Goal: Information Seeking & Learning: Learn about a topic

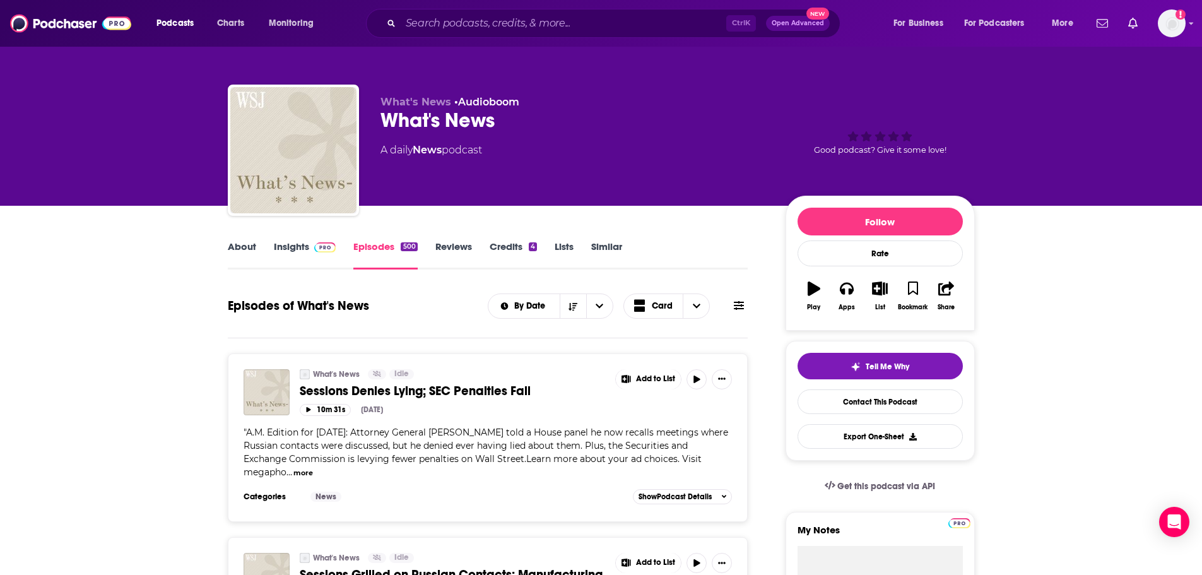
click at [289, 247] on link "Insights" at bounding box center [305, 254] width 62 height 29
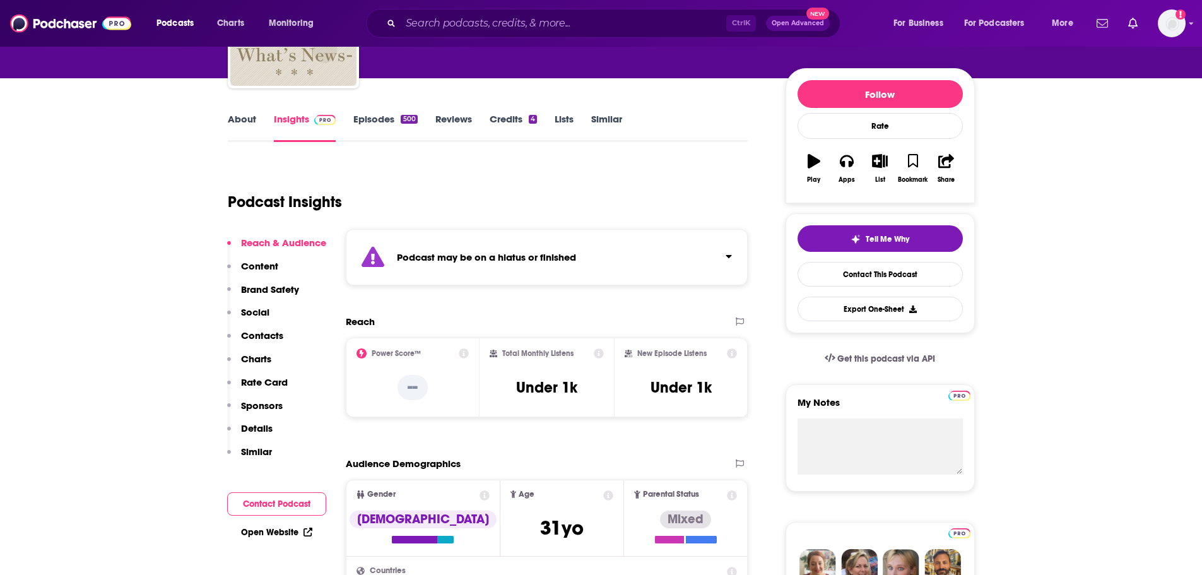
scroll to position [126, 0]
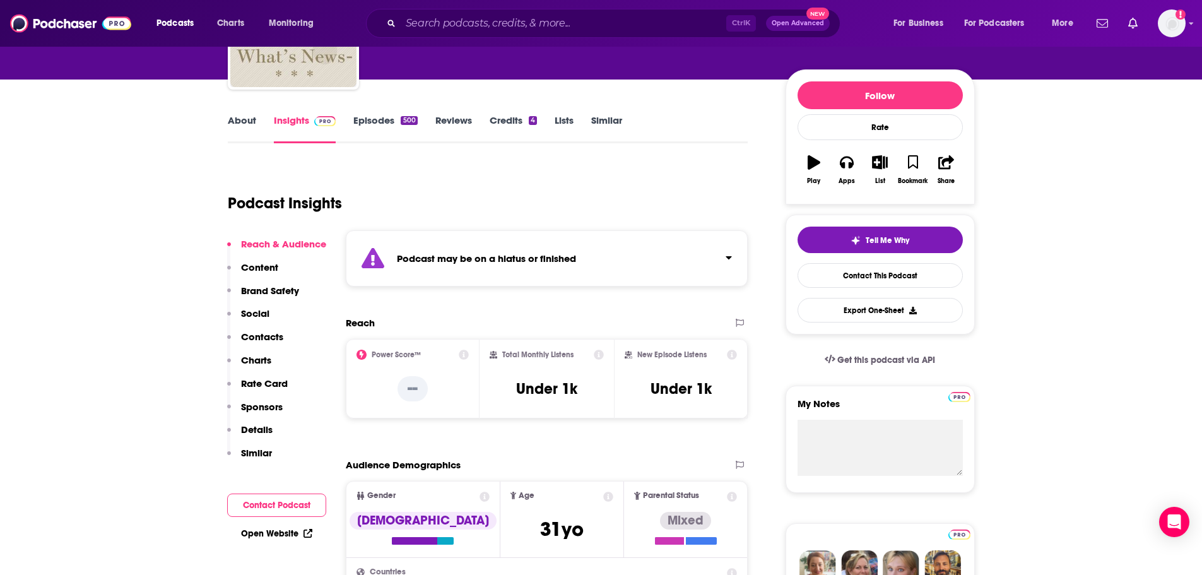
click at [579, 172] on div "Podcast Insights" at bounding box center [483, 195] width 511 height 64
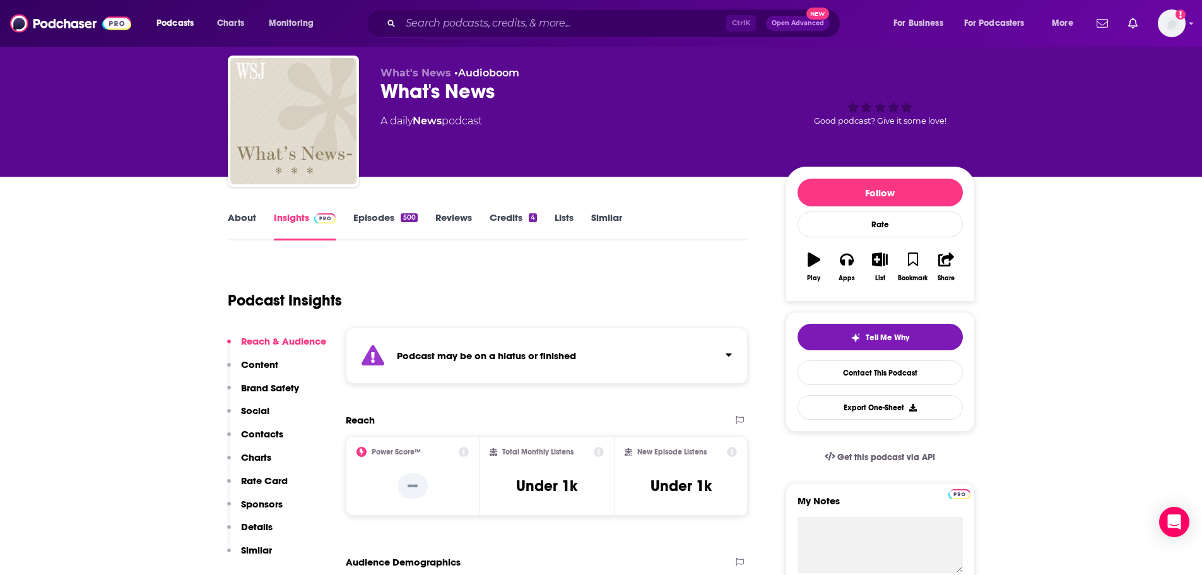
scroll to position [0, 0]
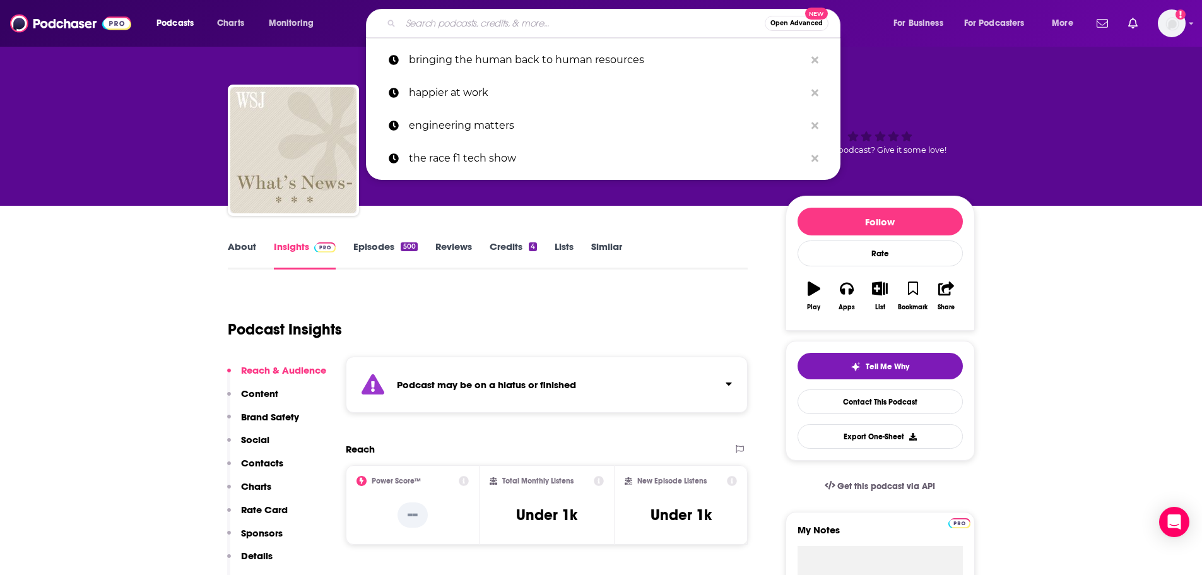
click at [470, 20] on input "Search podcasts, credits, & more..." at bounding box center [583, 23] width 364 height 20
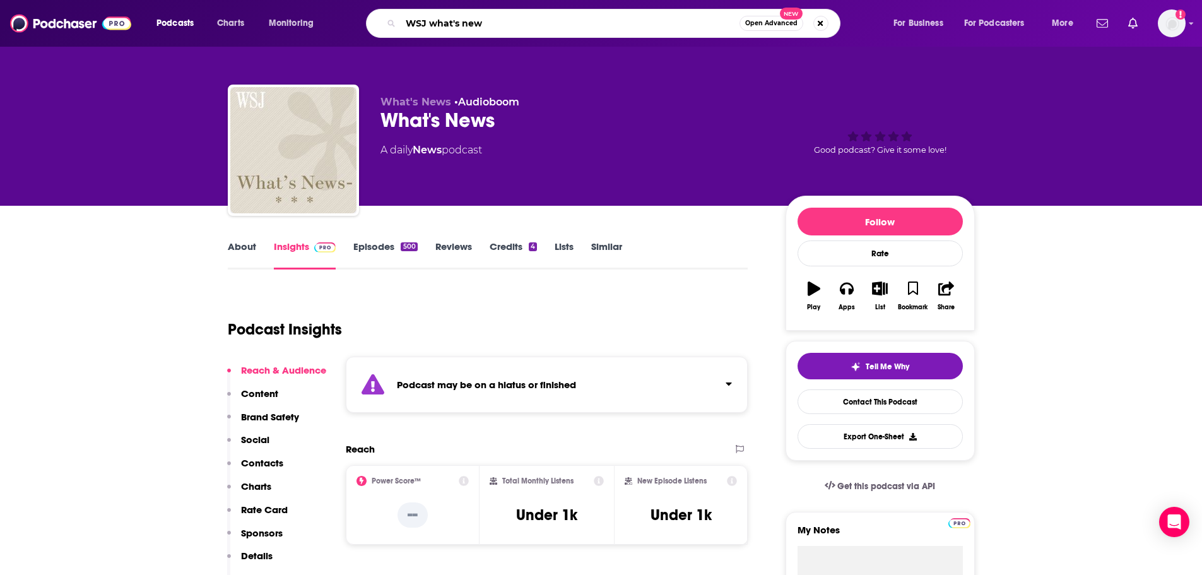
type input "WSJ what's news"
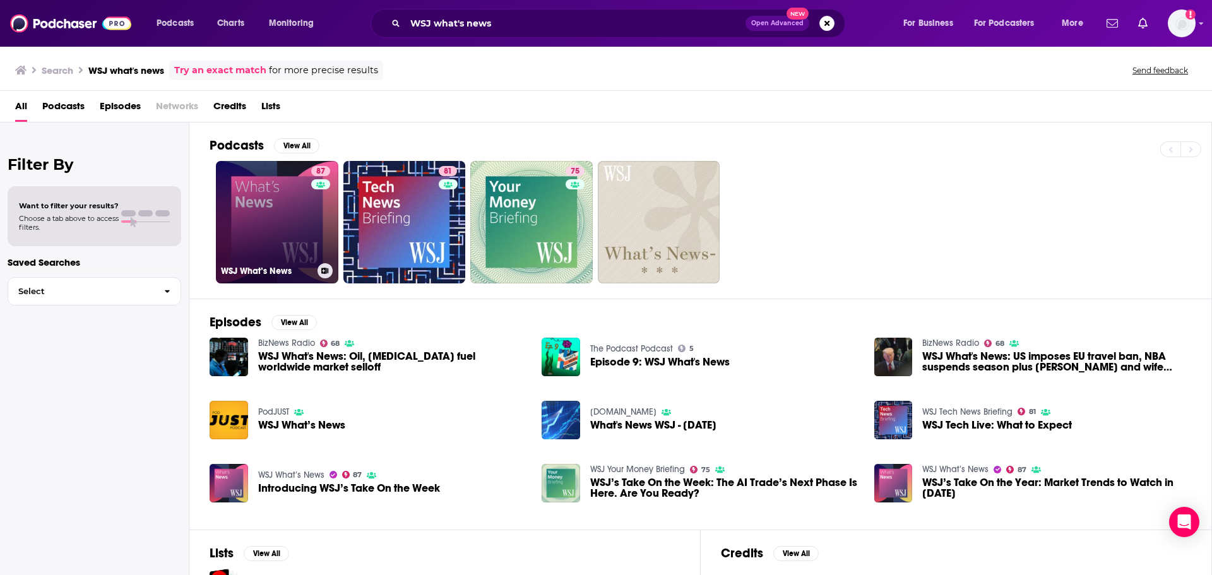
click at [271, 210] on link "87 WSJ What’s News" at bounding box center [277, 222] width 122 height 122
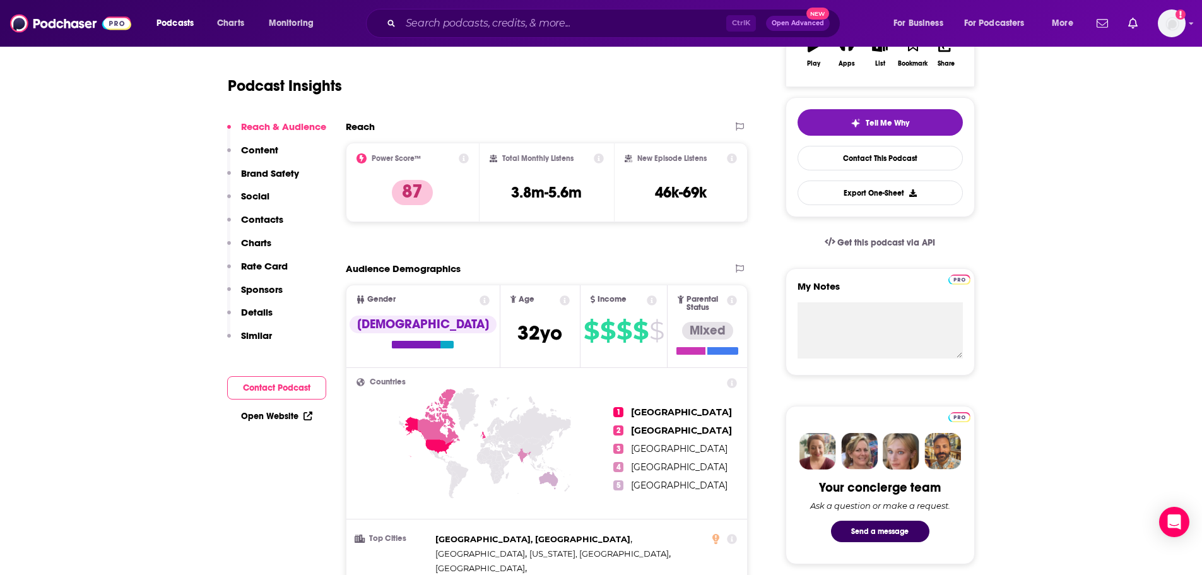
scroll to position [252, 0]
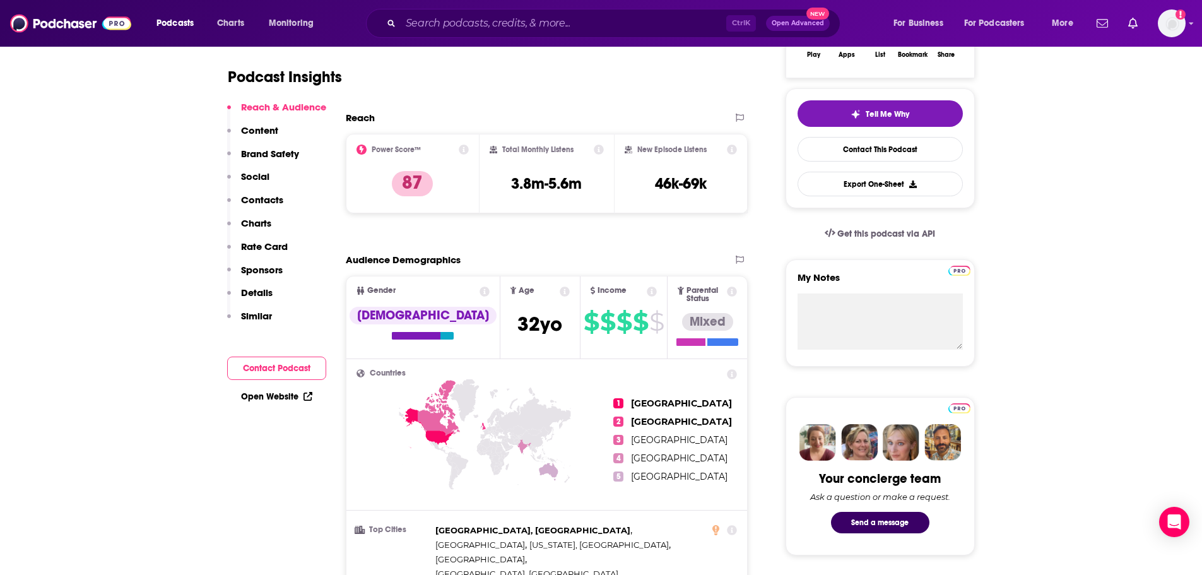
click at [466, 150] on icon at bounding box center [464, 150] width 10 height 10
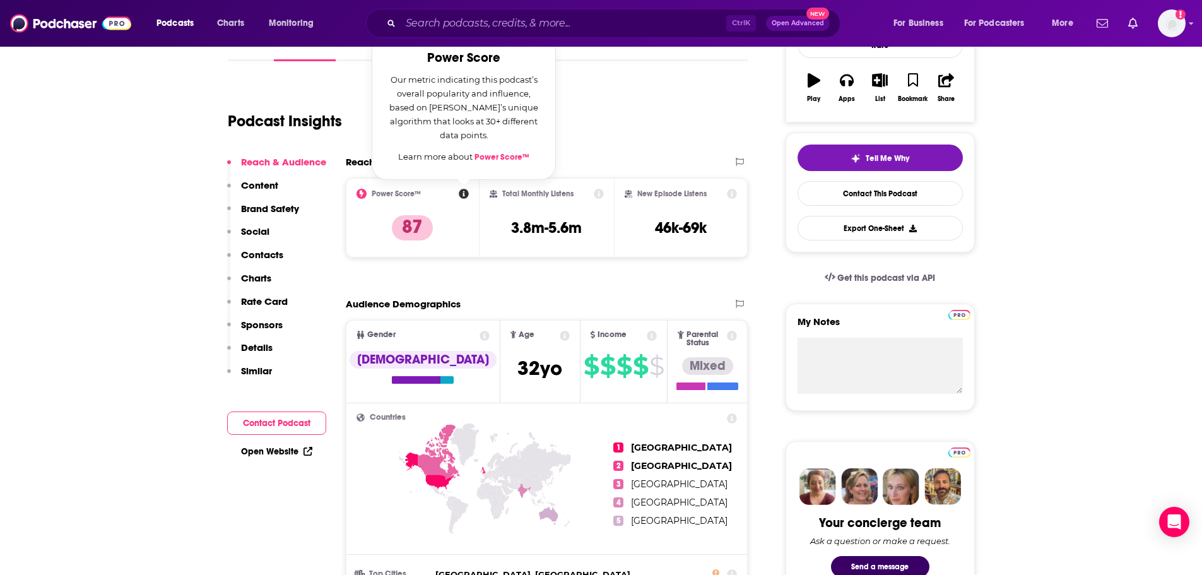
scroll to position [189, 0]
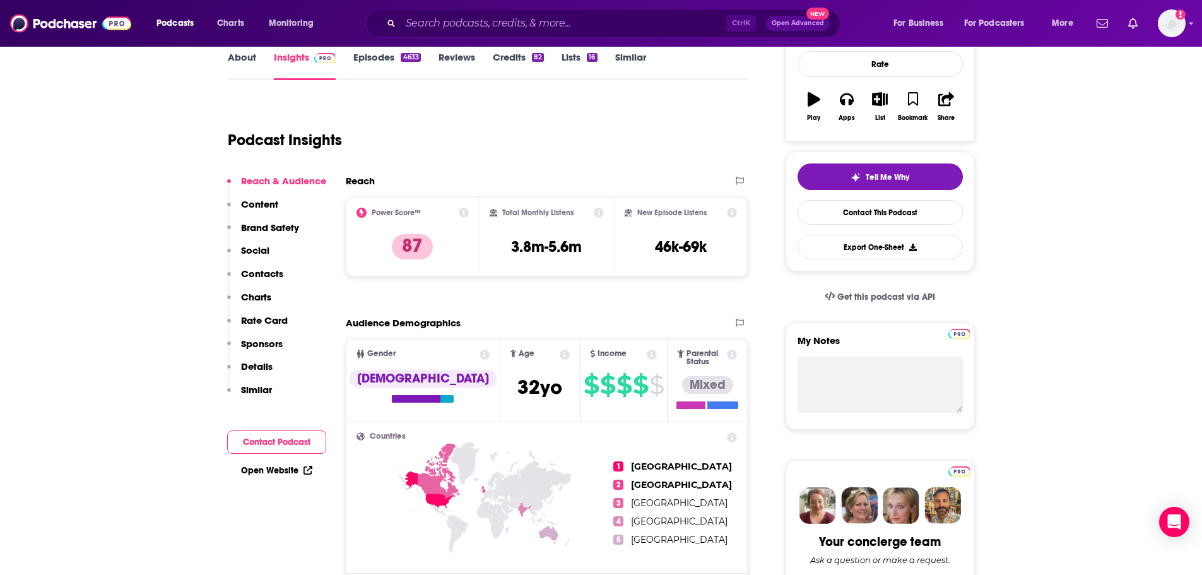
click at [461, 211] on icon at bounding box center [464, 213] width 10 height 10
drag, startPoint x: 470, startPoint y: 151, endPoint x: 454, endPoint y: 144, distance: 17.5
click at [466, 209] on icon at bounding box center [464, 213] width 10 height 10
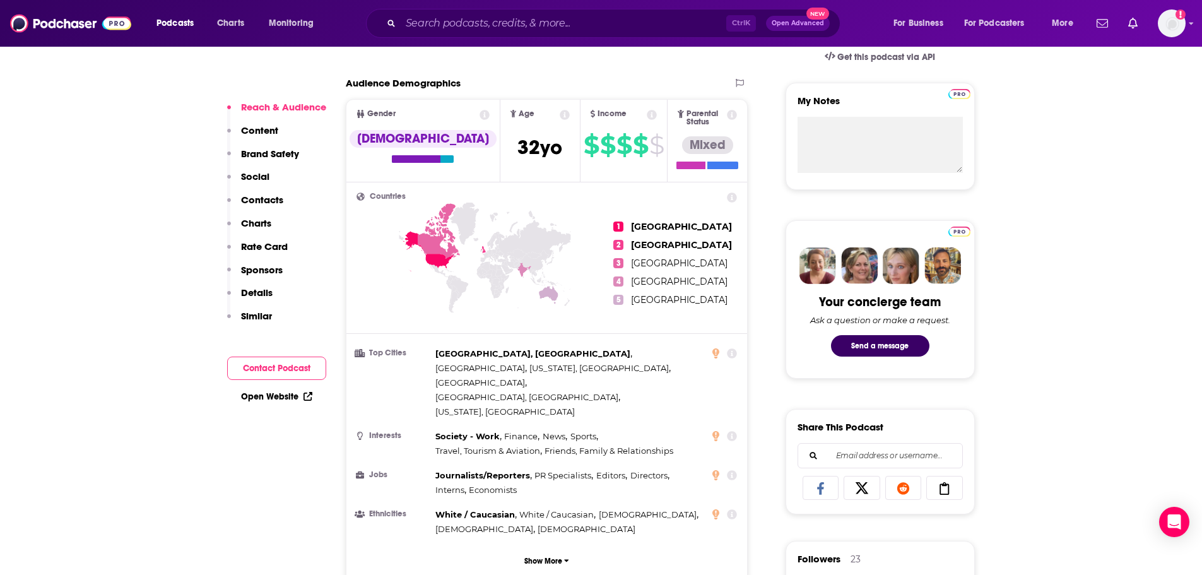
scroll to position [505, 0]
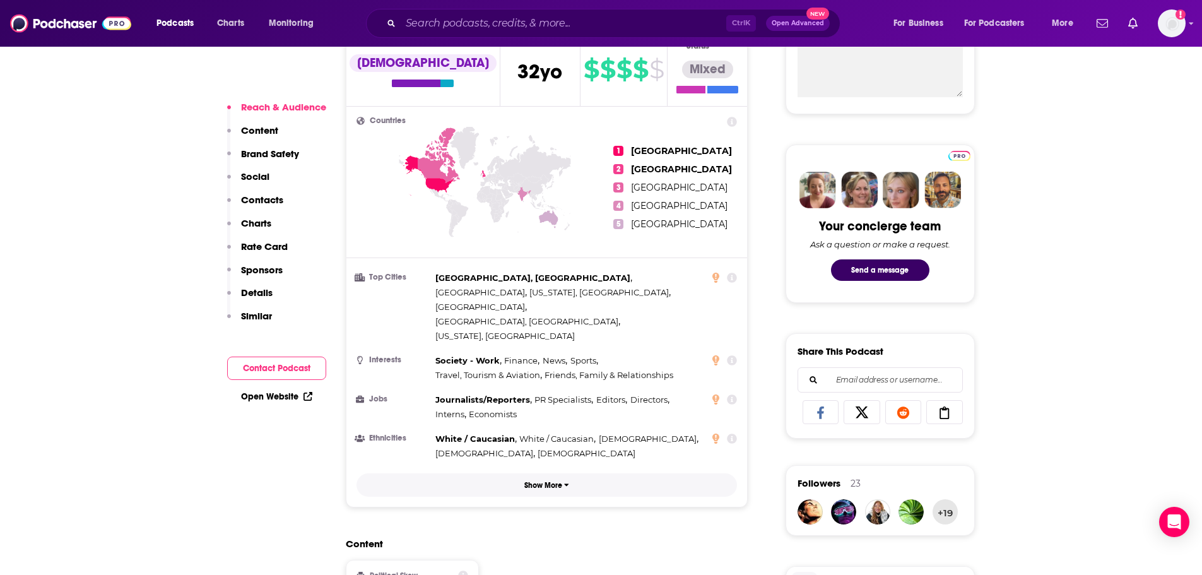
click at [552, 481] on p "Show More" at bounding box center [544, 485] width 38 height 9
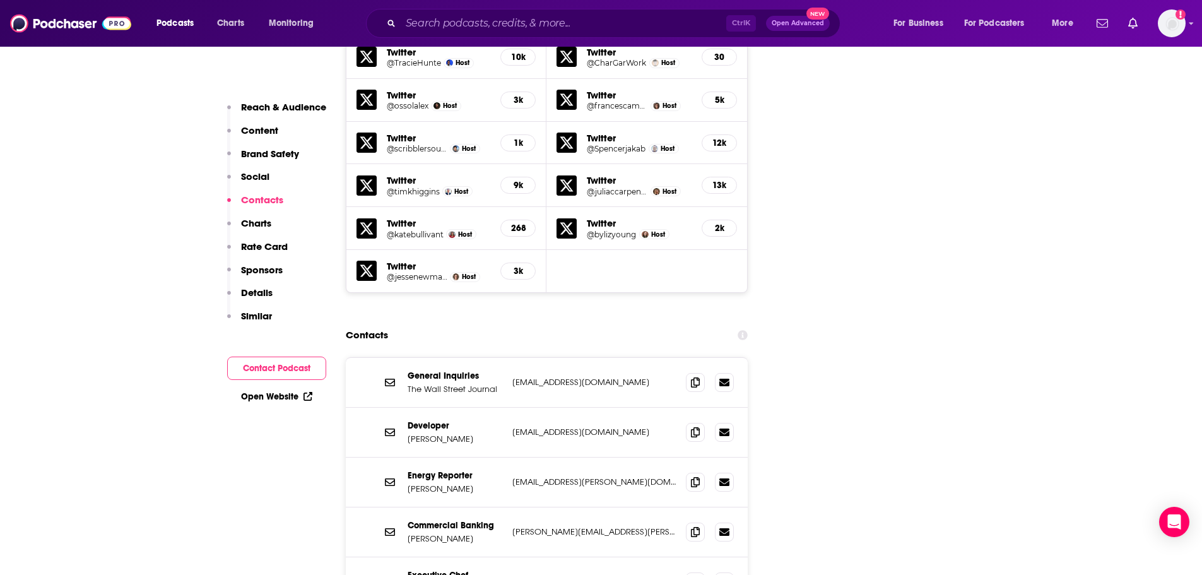
scroll to position [1831, 0]
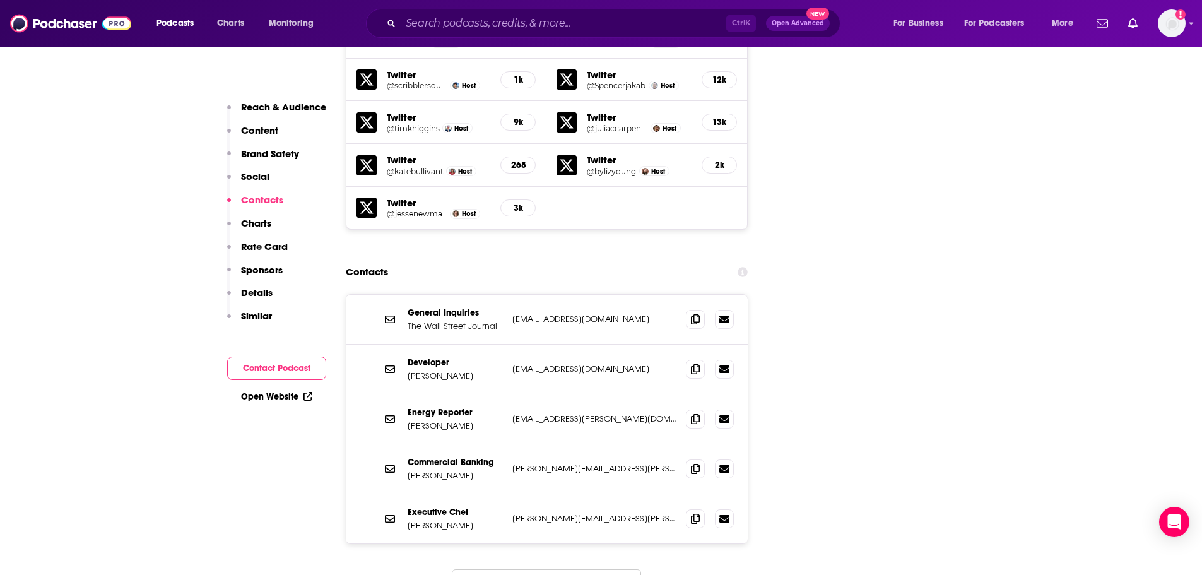
click at [573, 569] on button "Load More..." at bounding box center [546, 586] width 189 height 34
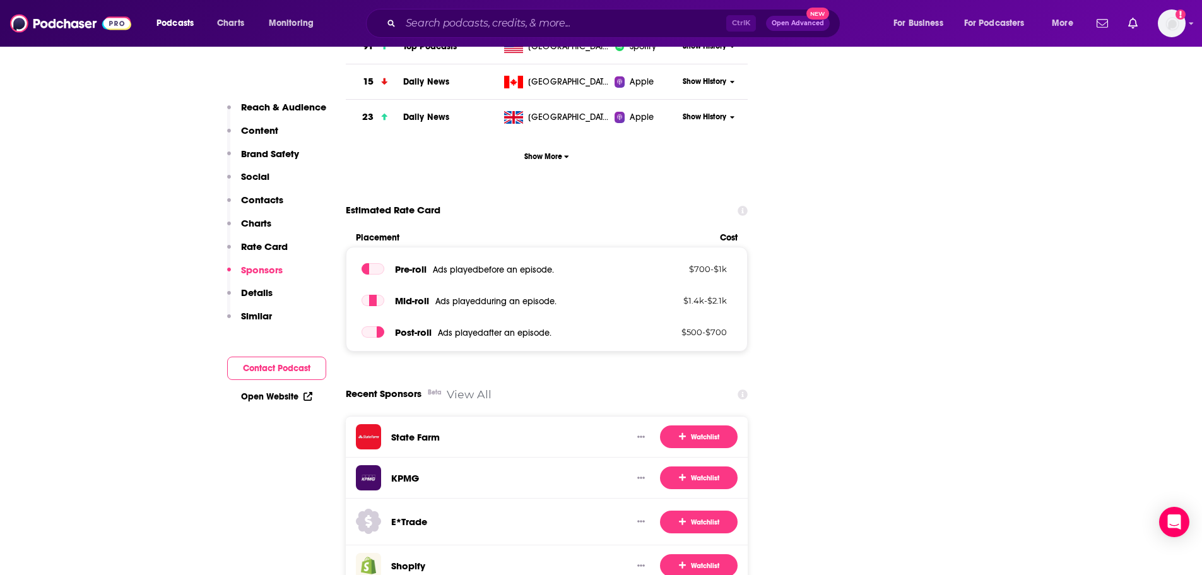
scroll to position [2967, 0]
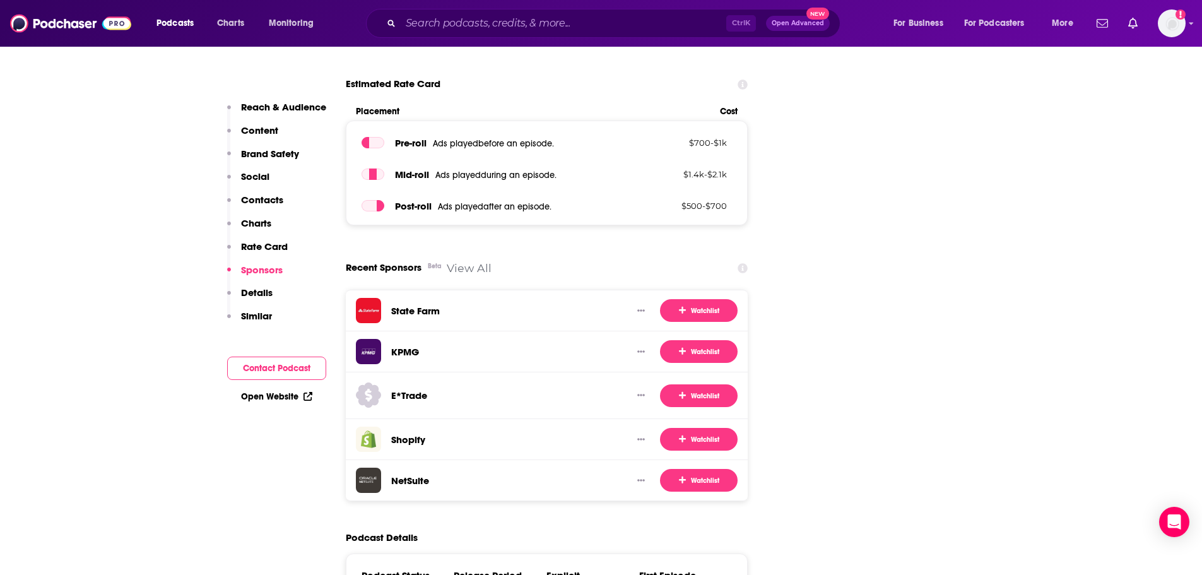
click at [740, 263] on icon at bounding box center [744, 268] width 10 height 10
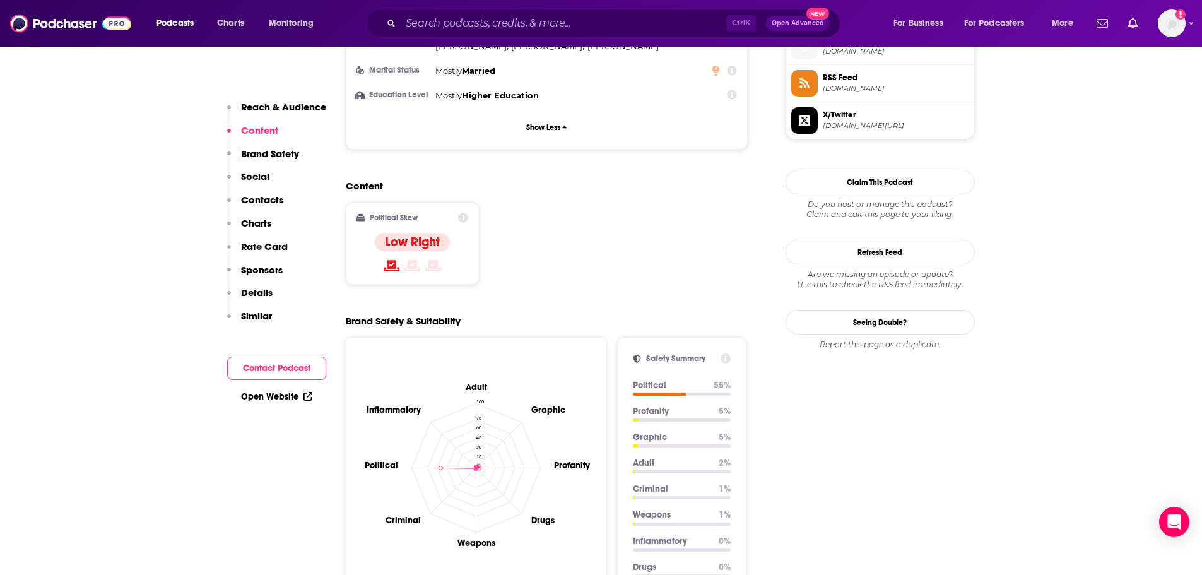
scroll to position [1073, 0]
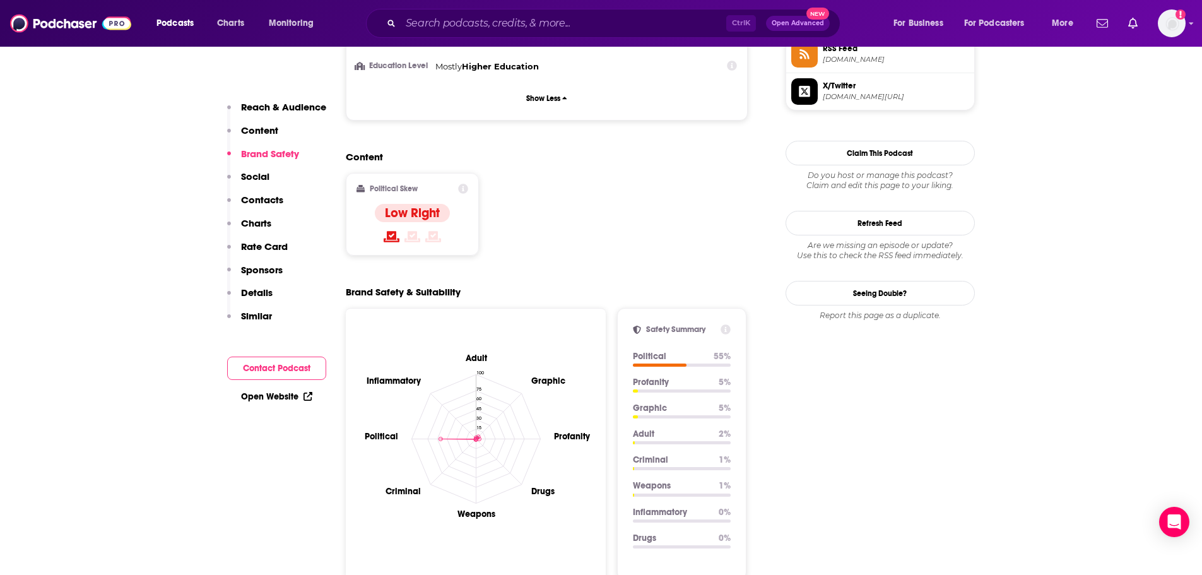
click at [464, 184] on icon at bounding box center [463, 189] width 10 height 10
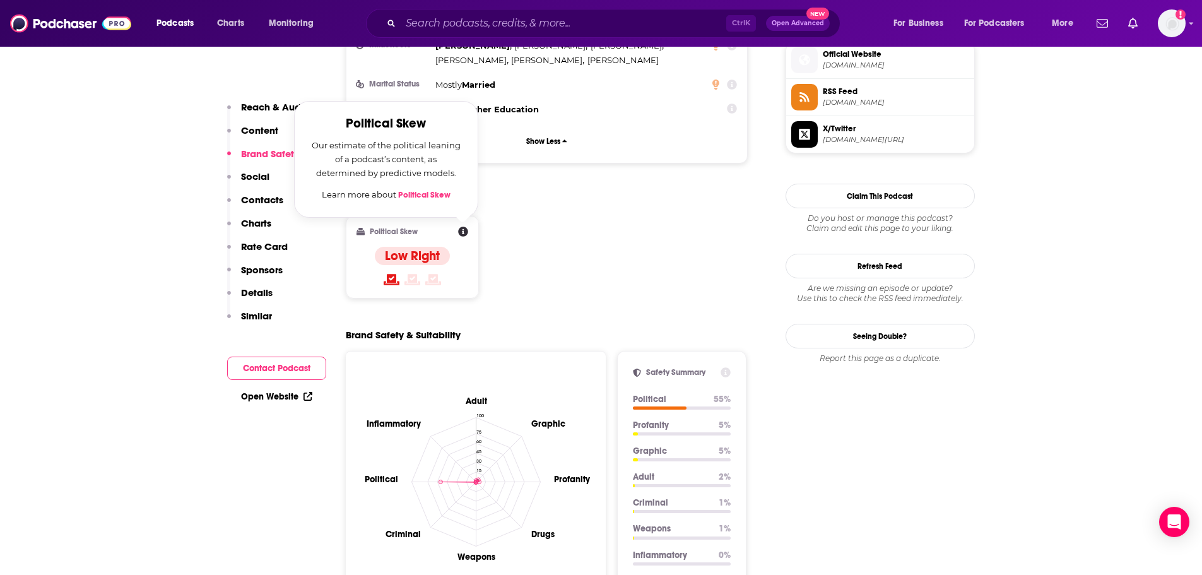
scroll to position [1010, 0]
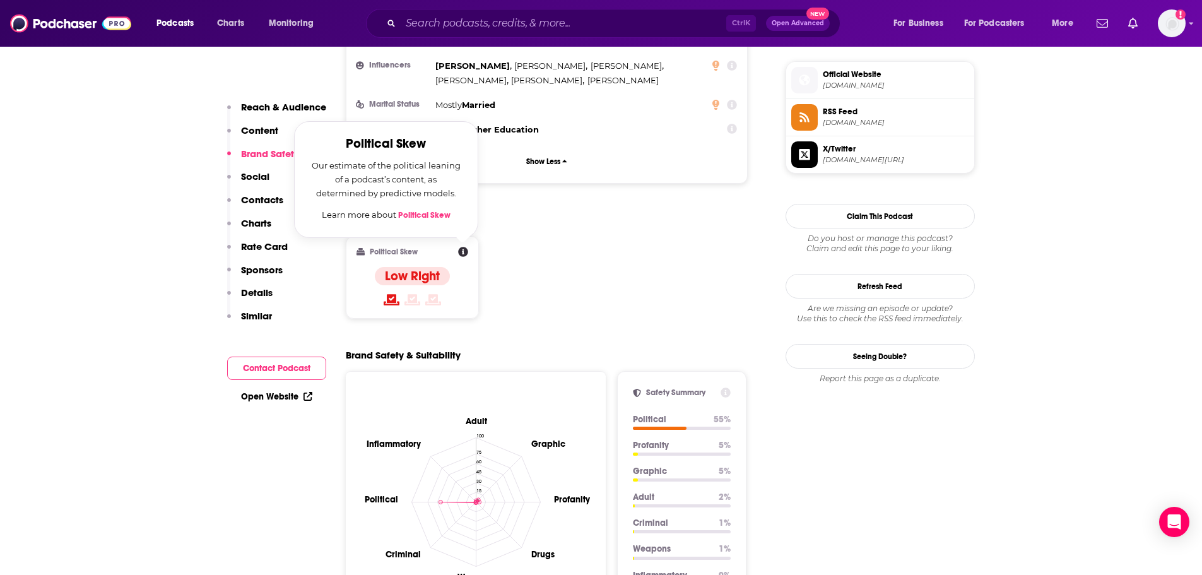
click at [461, 247] on icon at bounding box center [463, 252] width 10 height 10
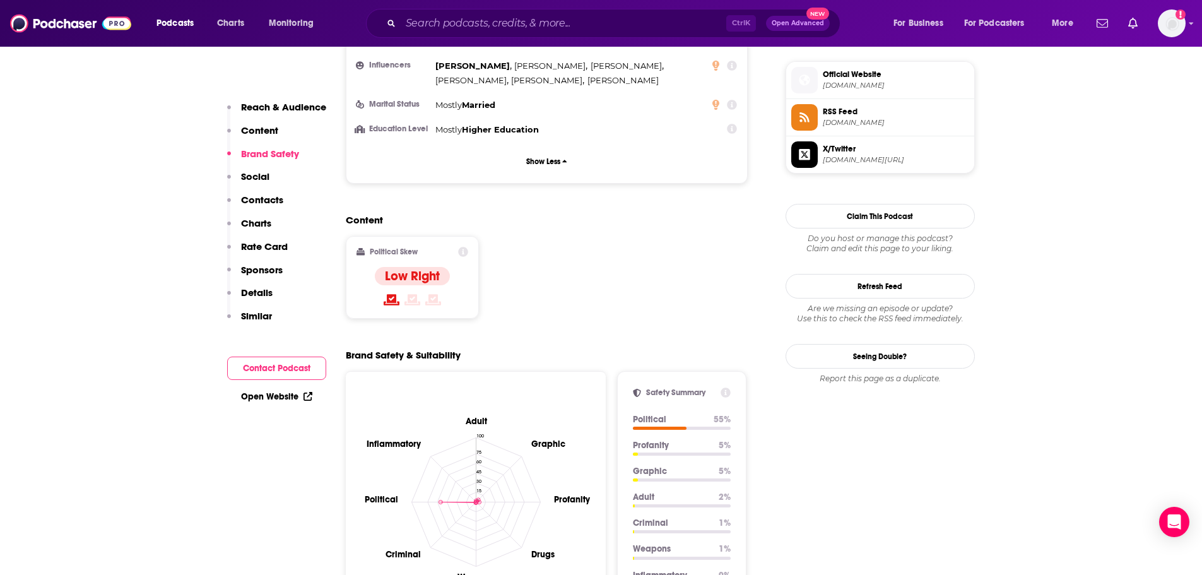
click at [607, 214] on div "Content Political Skew Low Right" at bounding box center [547, 271] width 403 height 115
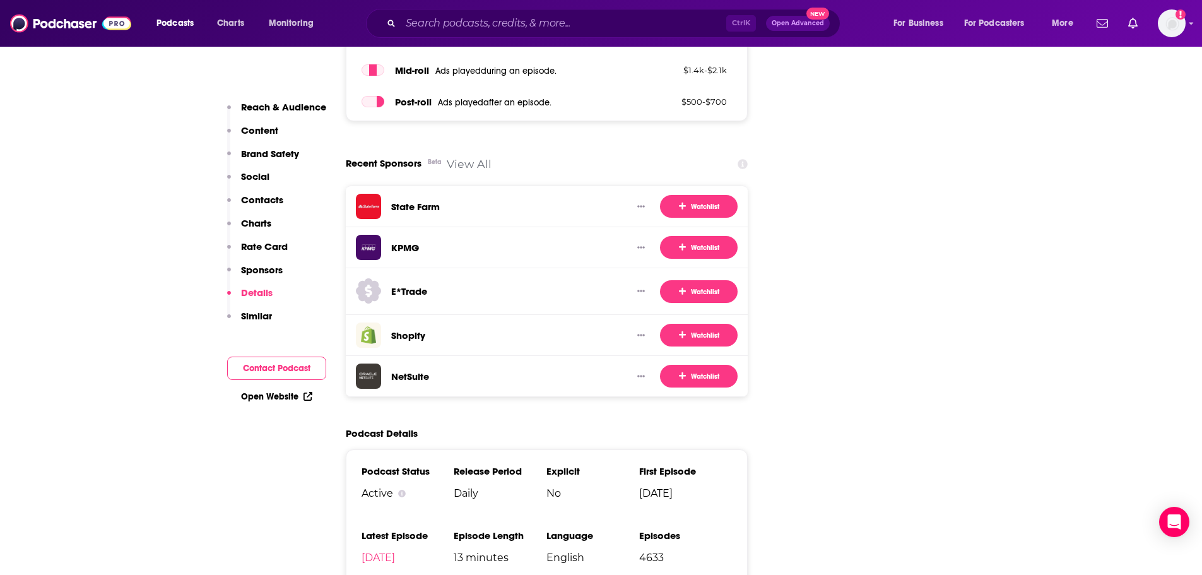
scroll to position [3030, 0]
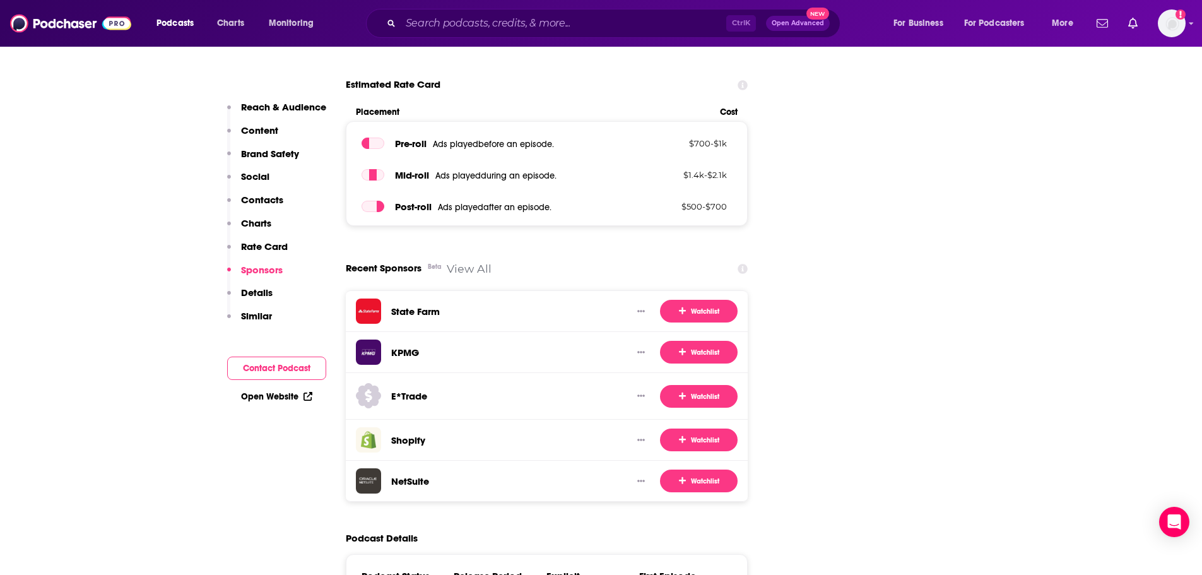
scroll to position [2967, 0]
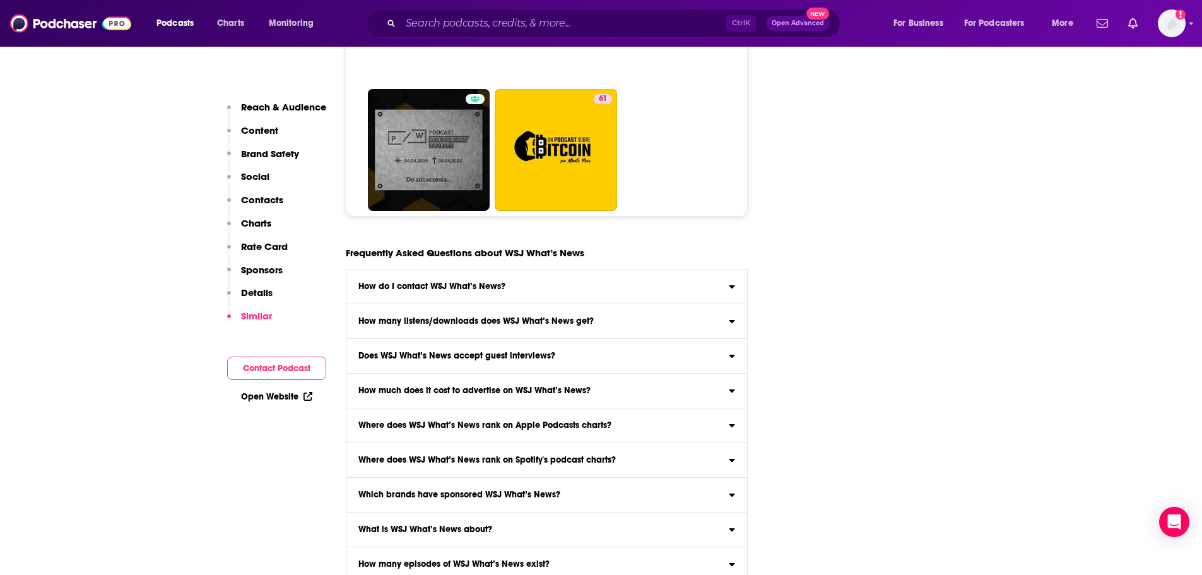
scroll to position [7764, 0]
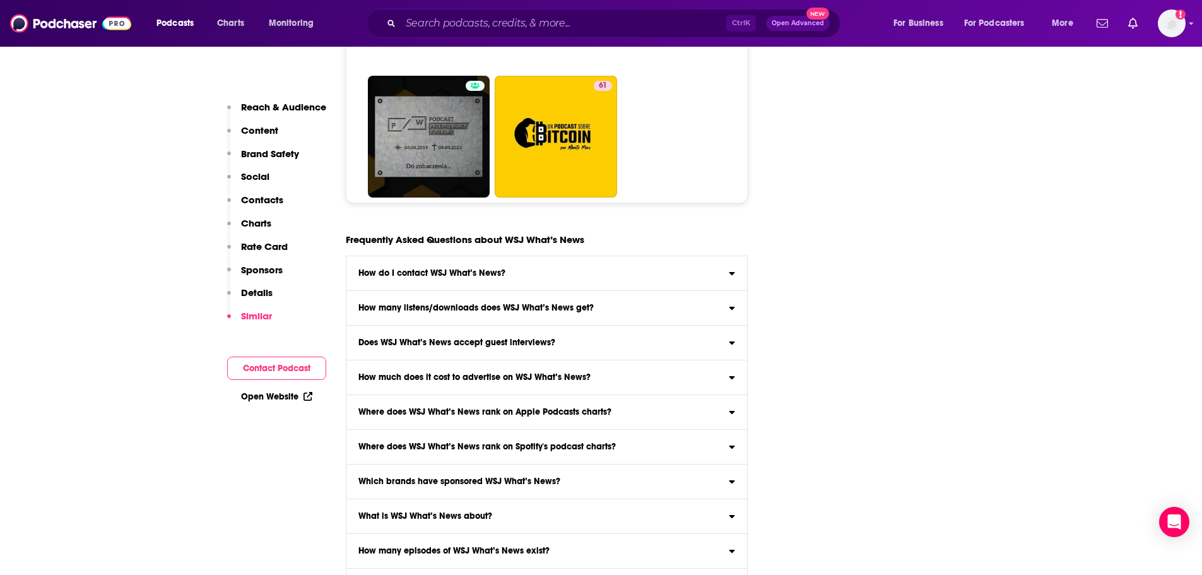
click at [734, 301] on icon at bounding box center [732, 306] width 6 height 10
click at [0, 0] on input "How many listens/downloads does WSJ What’s News get? Click here to view reach i…" at bounding box center [0, 0] width 0 height 0
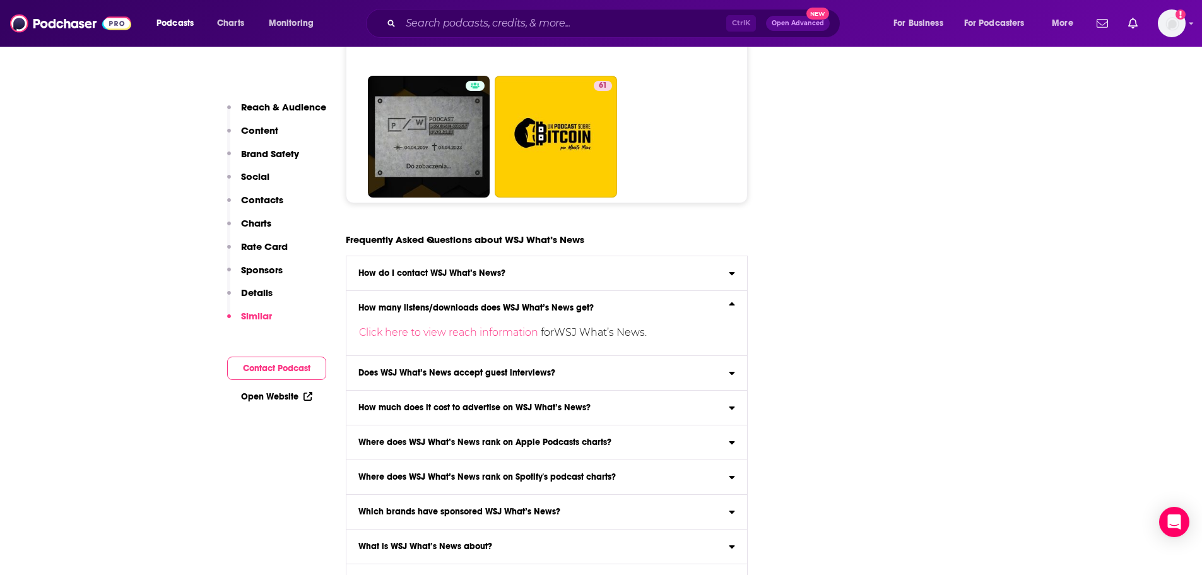
click at [734, 301] on icon at bounding box center [732, 306] width 6 height 10
click at [0, 0] on input "How many listens/downloads does WSJ What’s News get? Click here to view reach i…" at bounding box center [0, 0] width 0 height 0
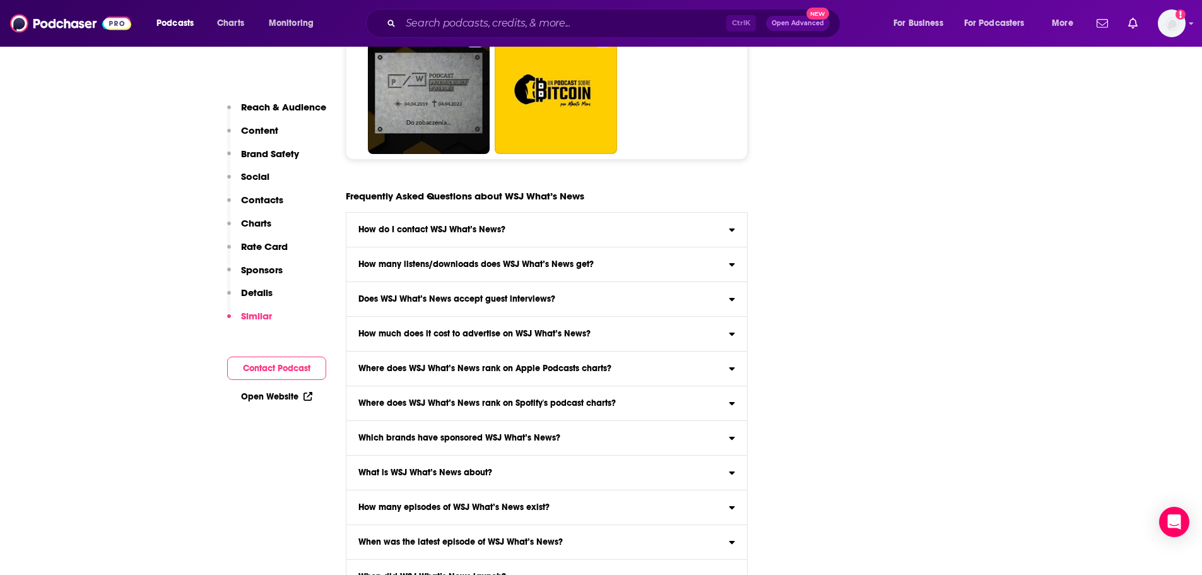
scroll to position [7827, 0]
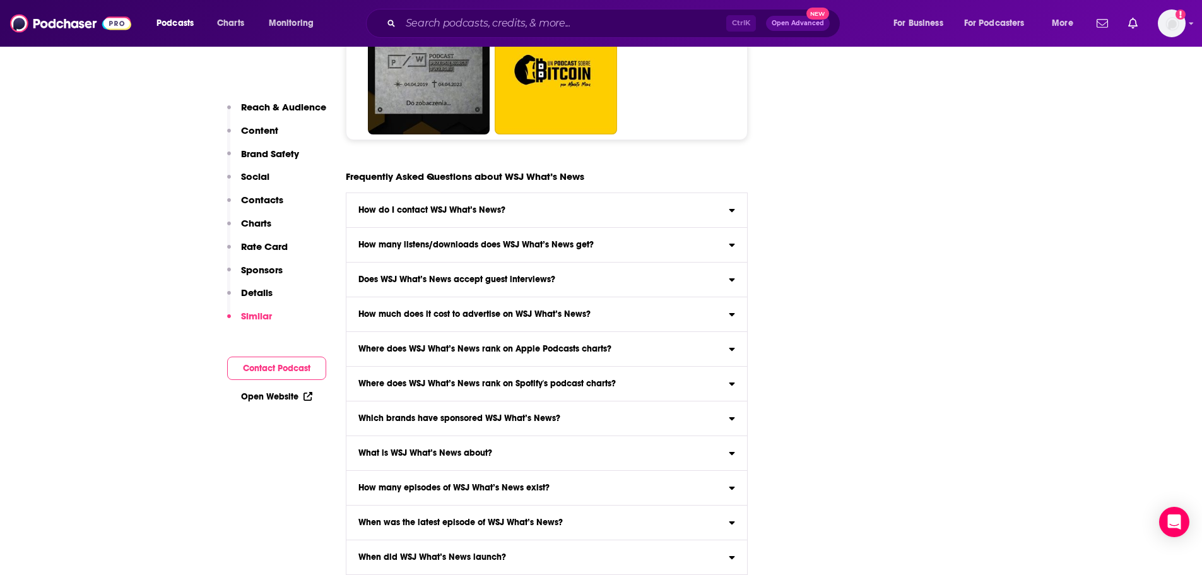
click at [725, 275] on div "Does WSJ What’s News accept guest interviews?" at bounding box center [547, 279] width 401 height 9
click at [0, 0] on input "Does WSJ What’s News accept guest interviews? Yes" at bounding box center [0, 0] width 0 height 0
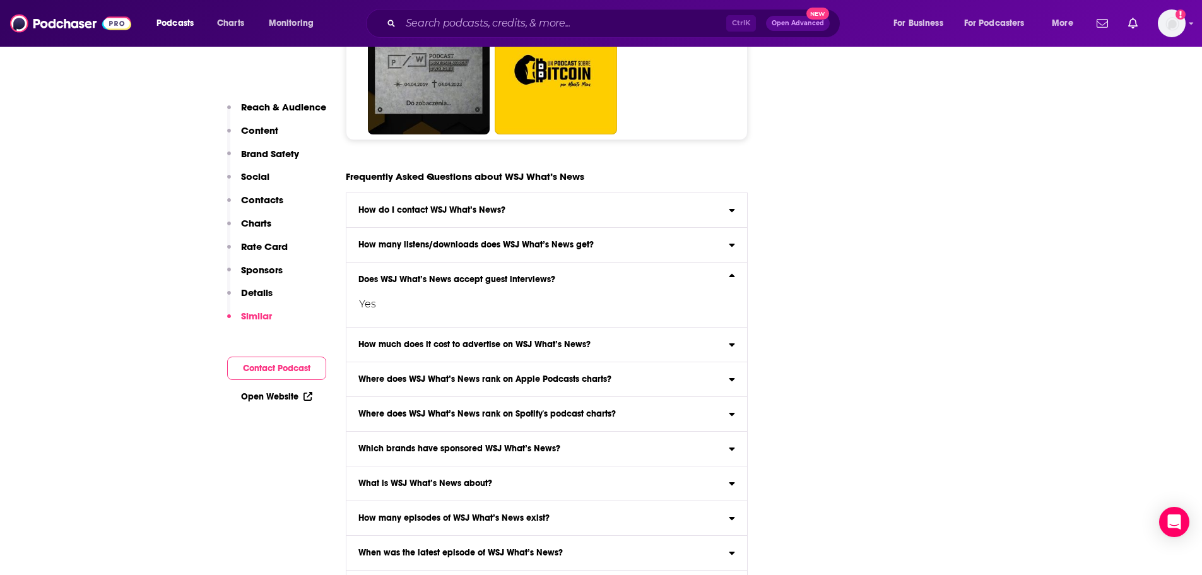
click at [725, 275] on div "Does WSJ What’s News accept guest interviews?" at bounding box center [547, 279] width 401 height 9
click at [0, 0] on input "Does WSJ What’s News accept guest interviews? Yes" at bounding box center [0, 0] width 0 height 0
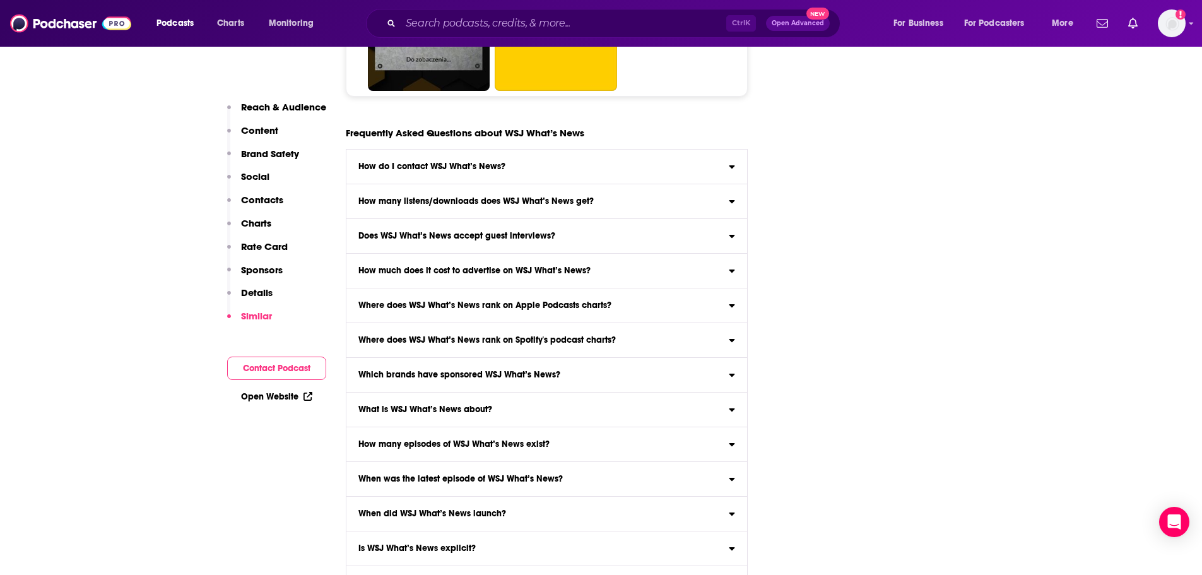
scroll to position [7890, 0]
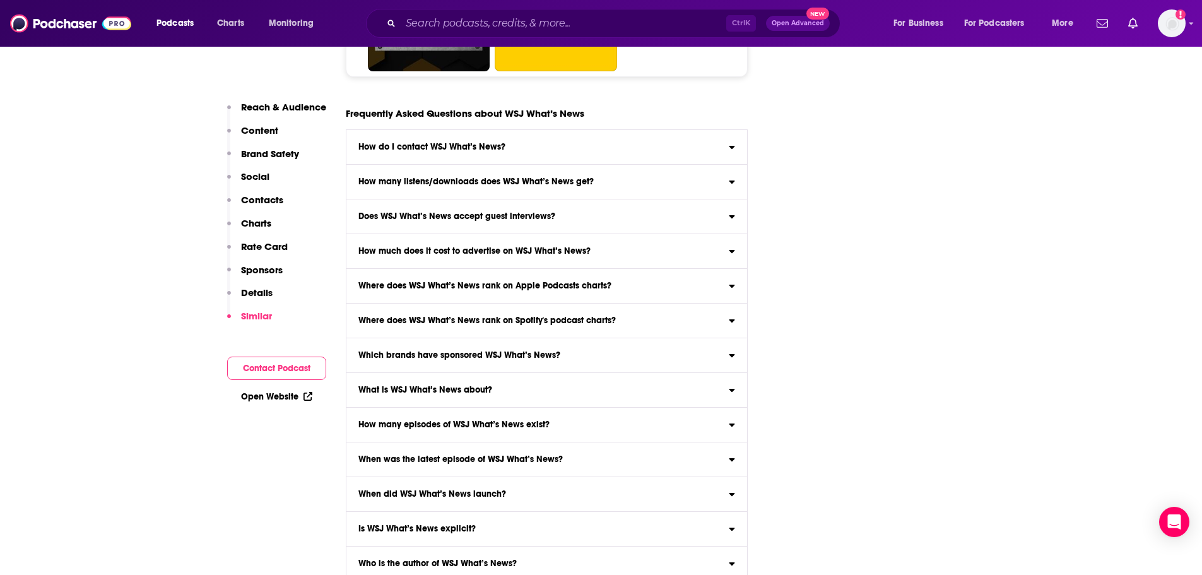
click at [730, 279] on icon at bounding box center [732, 284] width 6 height 10
click at [0, 0] on input "Where does WSJ What’s News rank on Apple Podcasts charts? Click here to view ch…" at bounding box center [0, 0] width 0 height 0
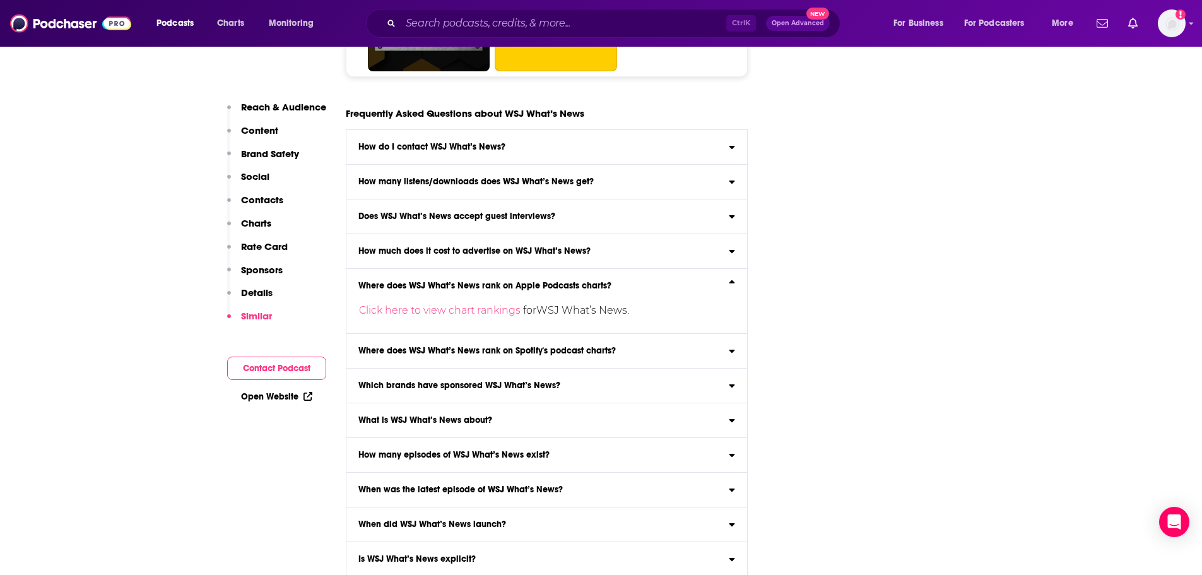
click at [730, 280] on icon at bounding box center [733, 281] width 6 height 3
click at [0, 0] on input "Where does WSJ What’s News rank on Apple Podcasts charts? Click here to view ch…" at bounding box center [0, 0] width 0 height 0
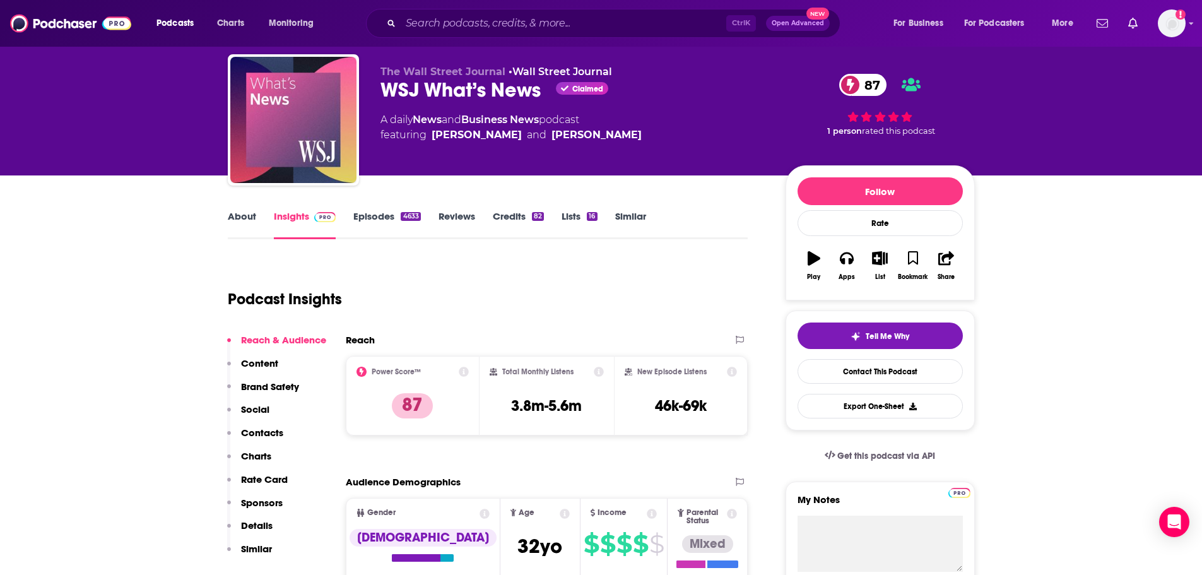
scroll to position [0, 0]
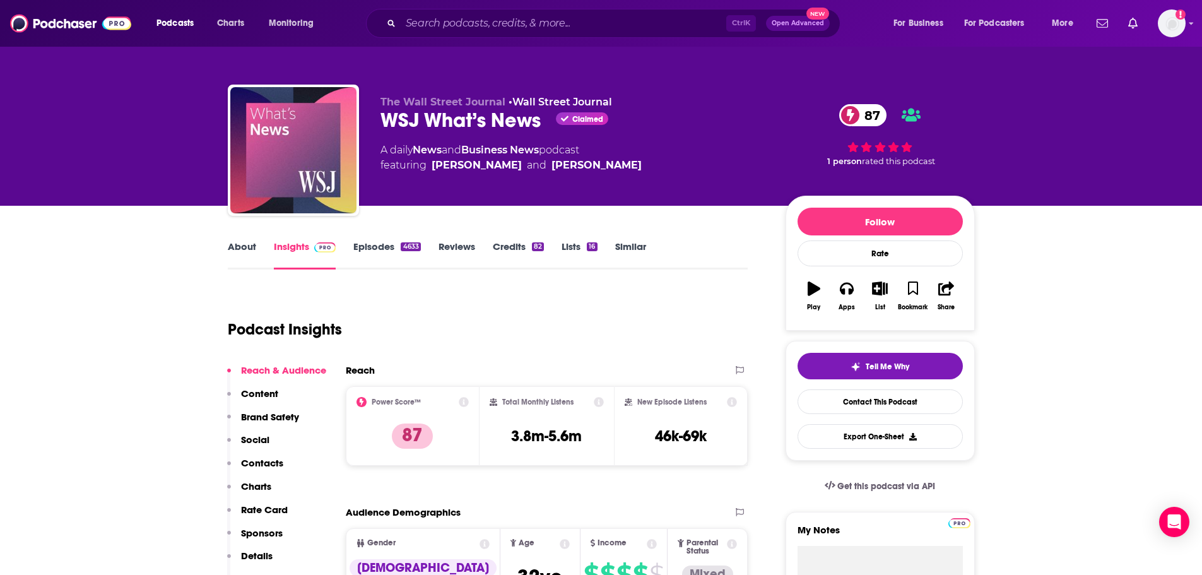
click at [445, 12] on div "Ctrl K Open Advanced New" at bounding box center [603, 23] width 475 height 29
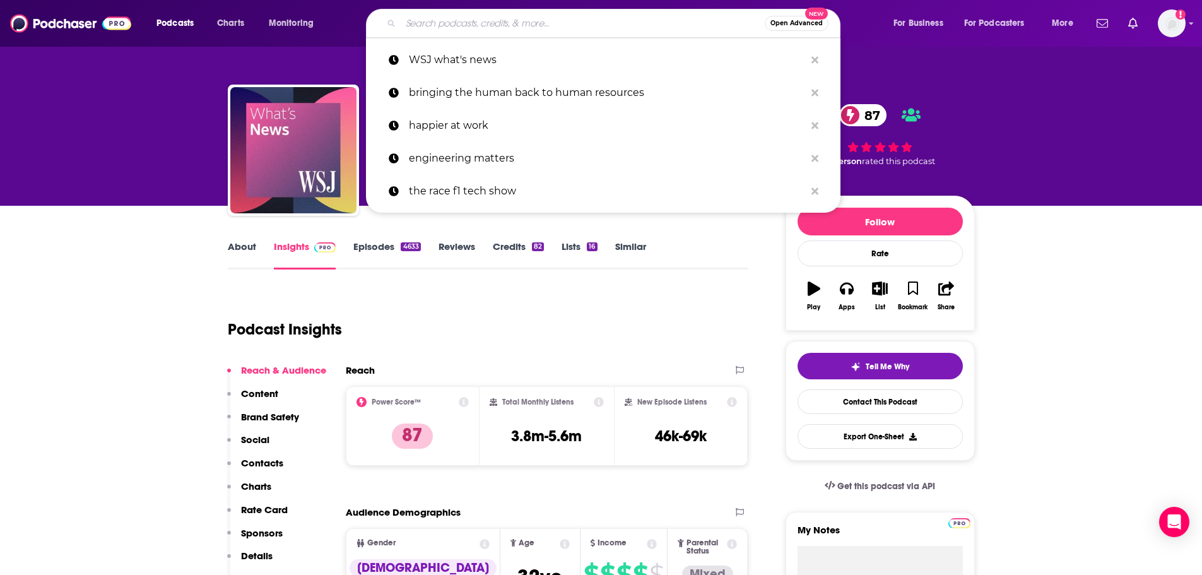
click at [441, 23] on input "Search podcasts, credits, & more..." at bounding box center [583, 23] width 364 height 20
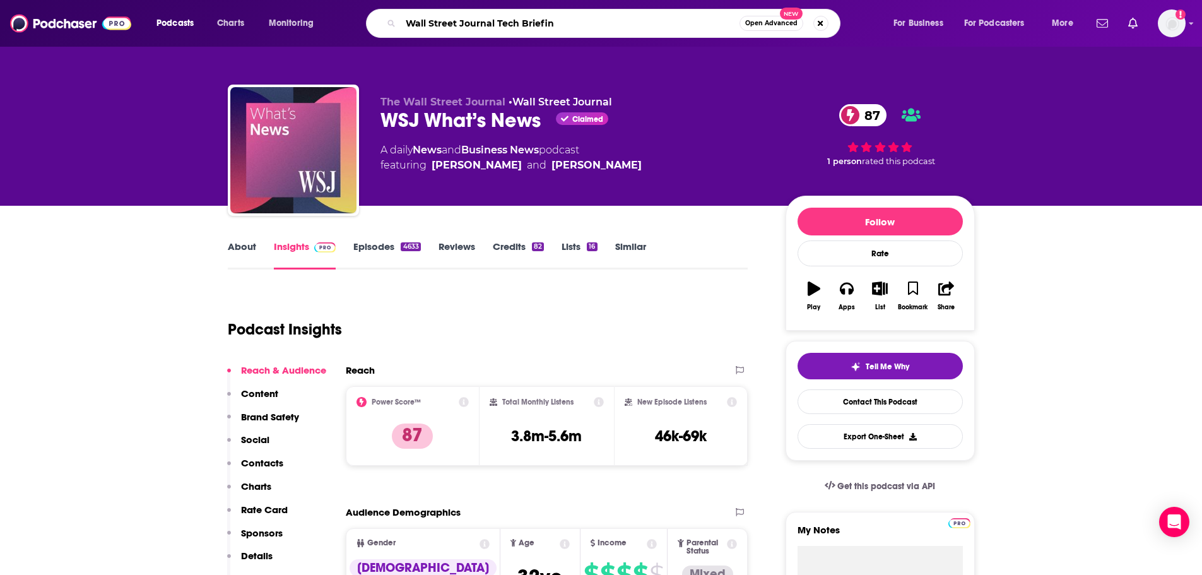
type input "Wall Street Journal Tech Briefing"
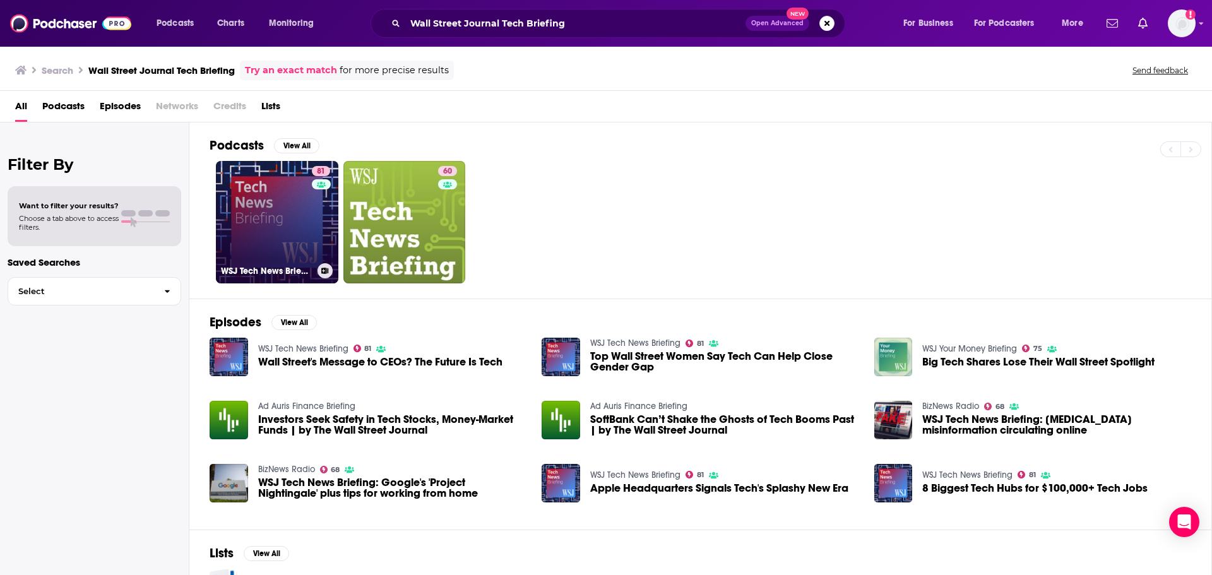
click at [282, 242] on link "81 WSJ Tech News Briefing" at bounding box center [277, 222] width 122 height 122
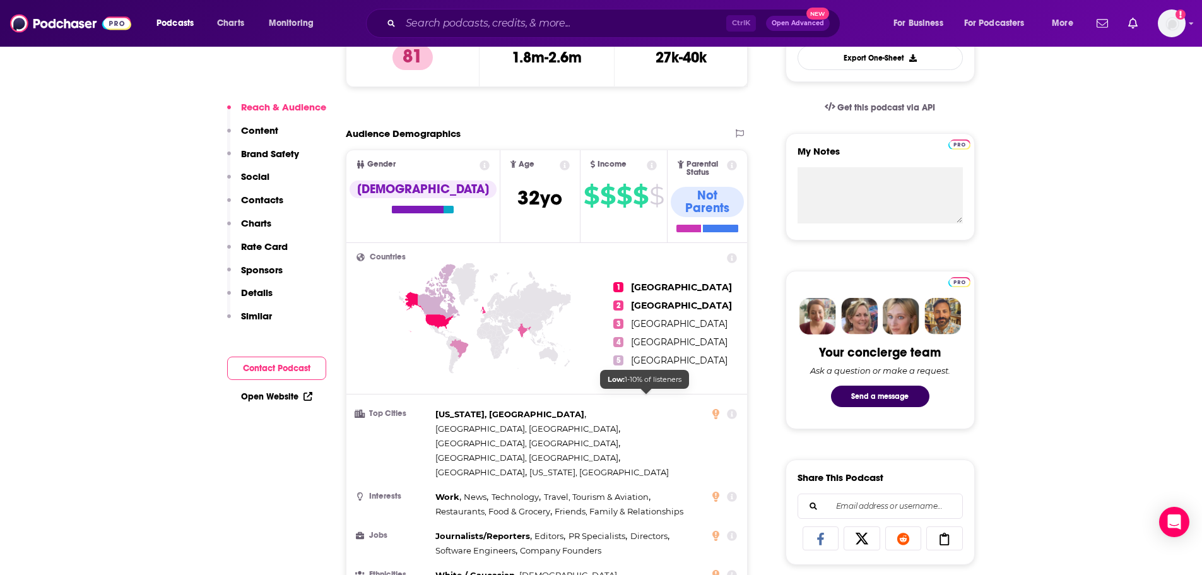
scroll to position [568, 0]
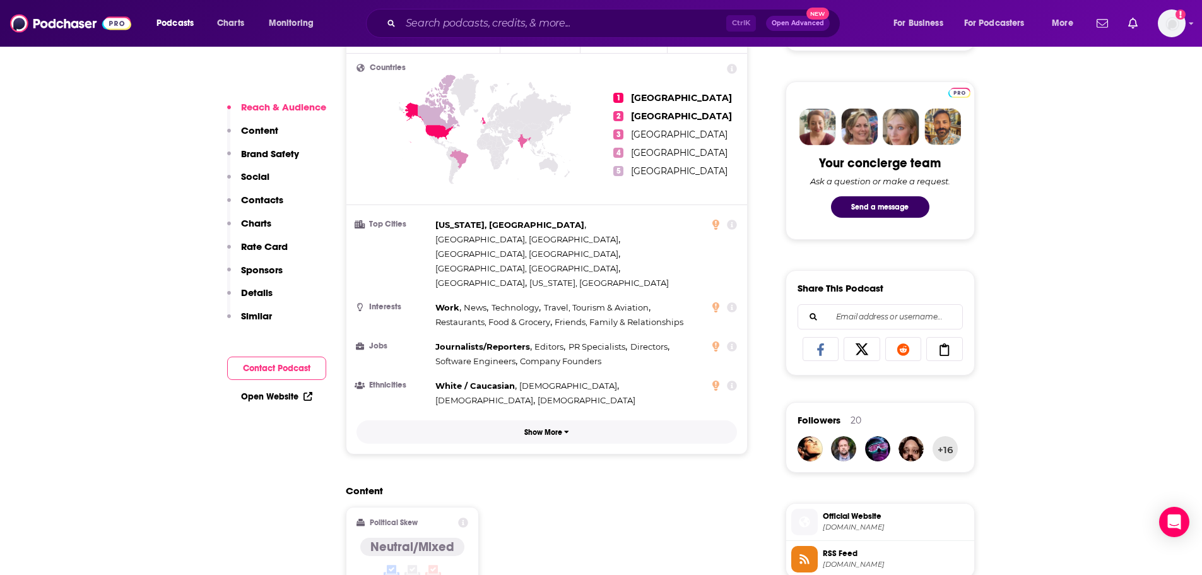
click at [541, 428] on p "Show More" at bounding box center [544, 432] width 38 height 9
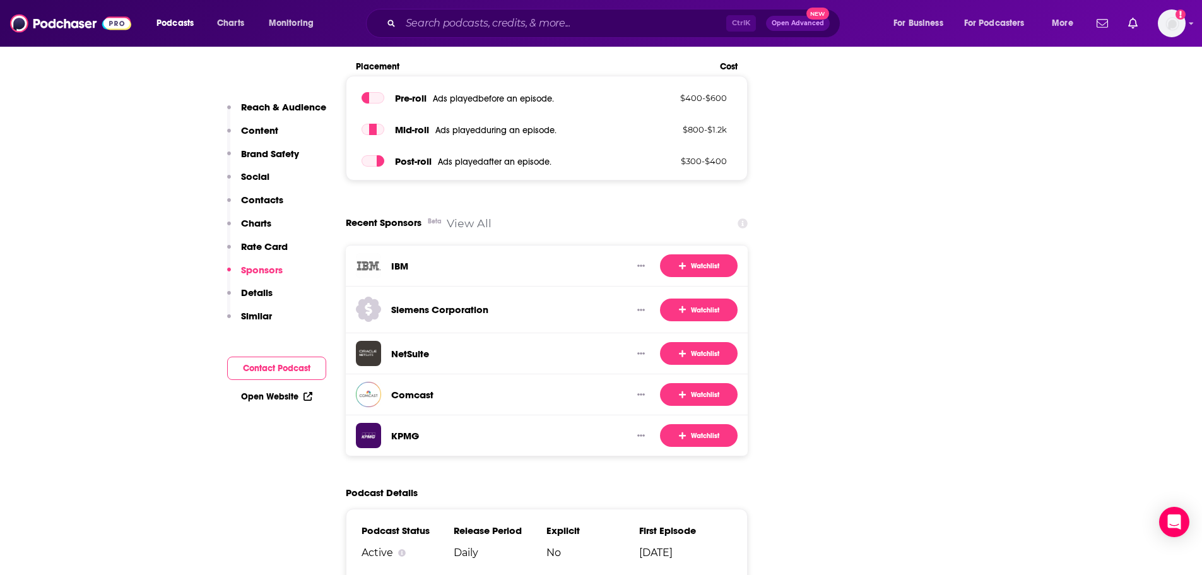
scroll to position [2651, 0]
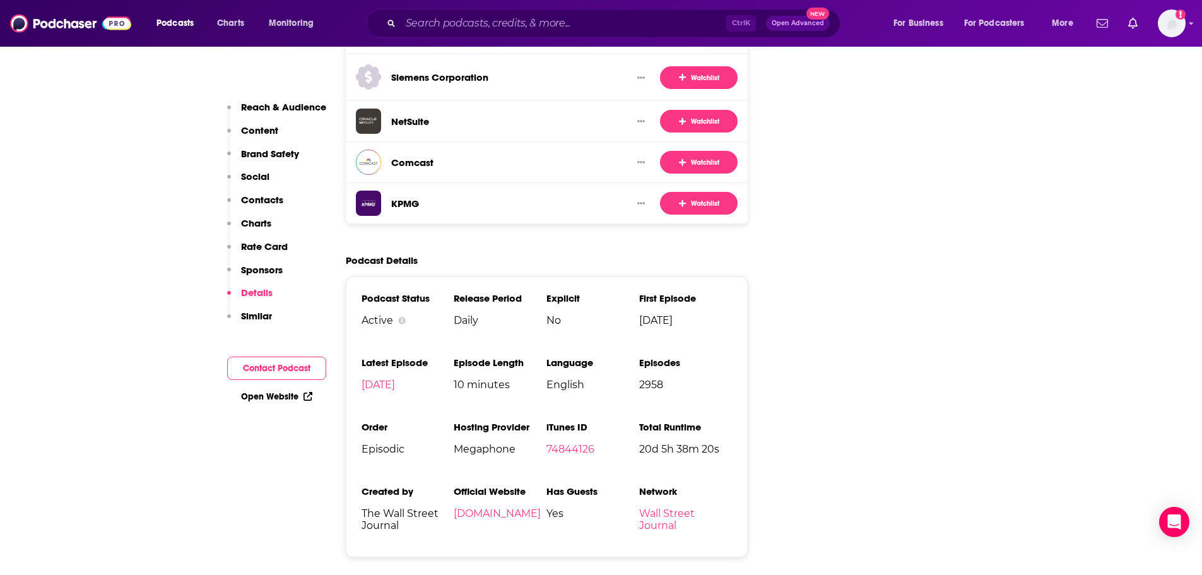
scroll to position [2904, 0]
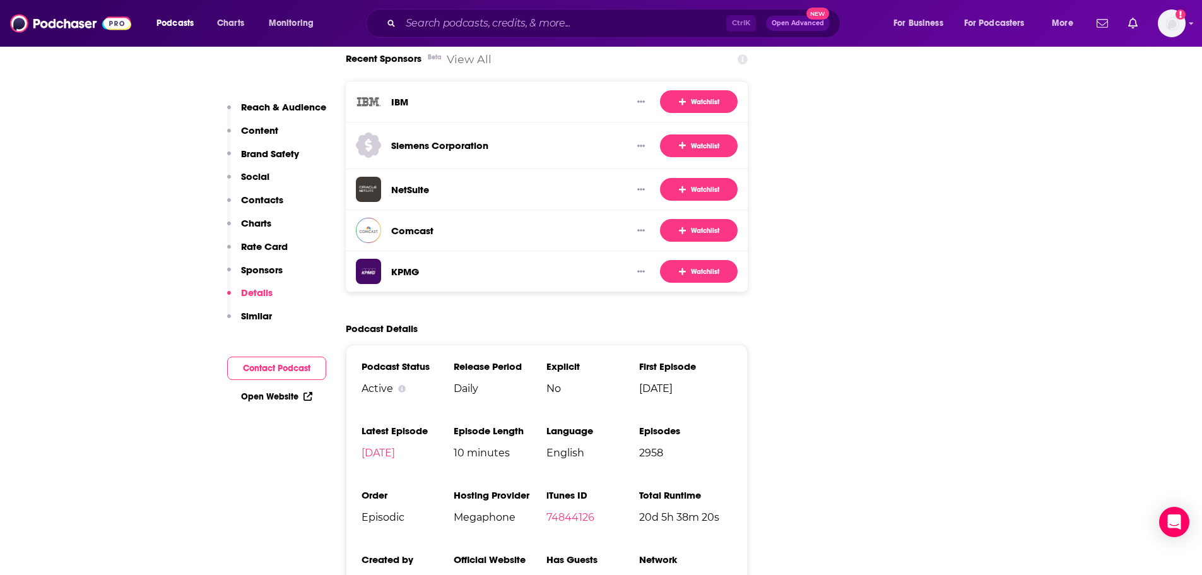
scroll to position [2588, 0]
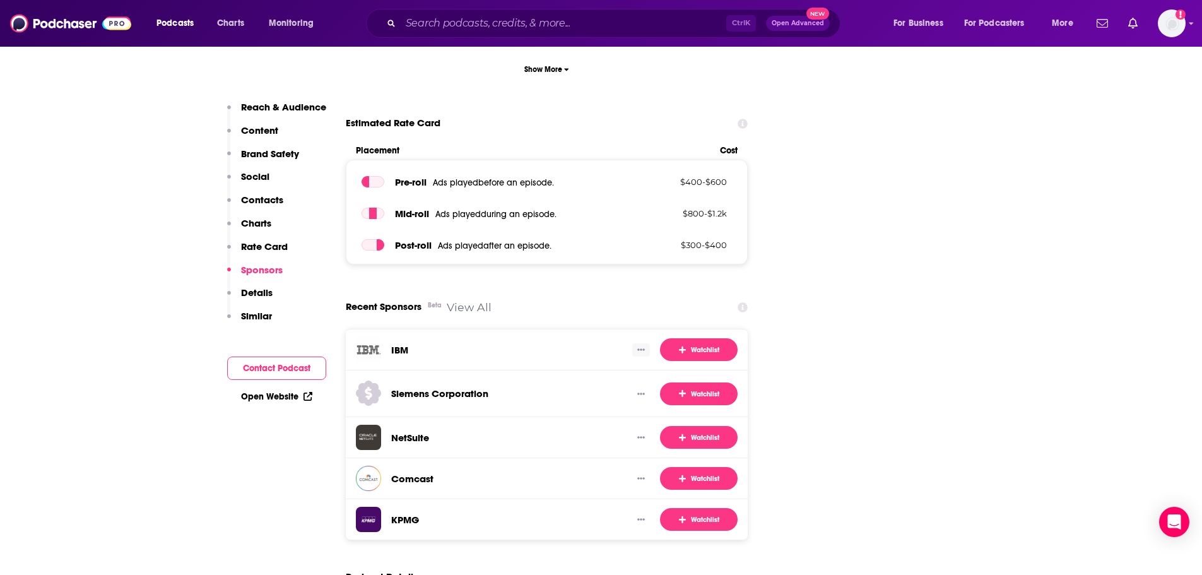
click at [643, 346] on icon "Show More Button" at bounding box center [642, 350] width 8 height 8
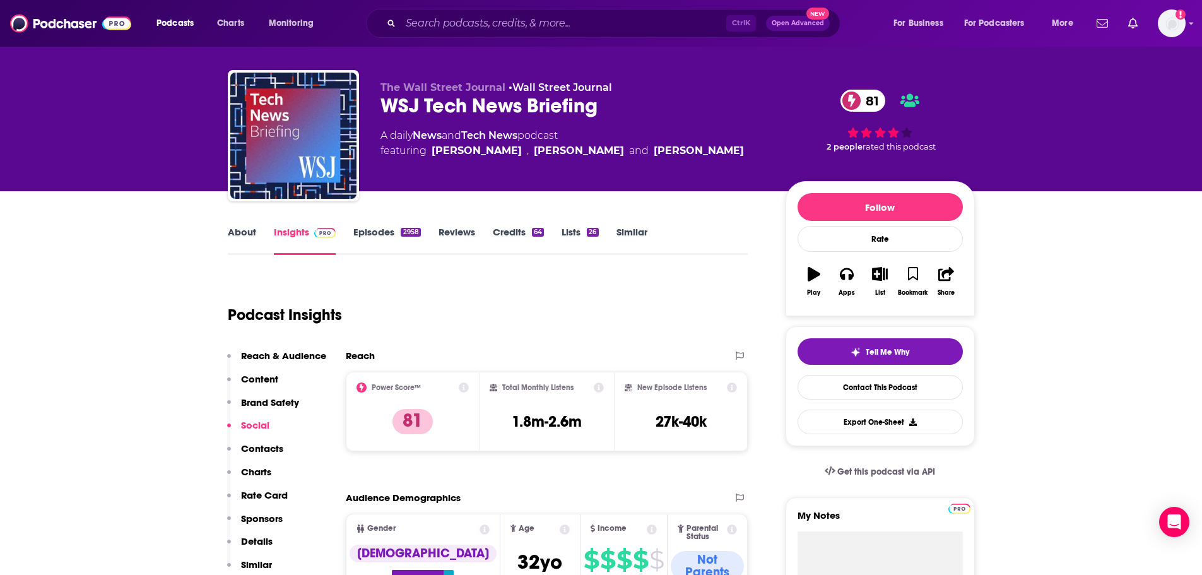
scroll to position [0, 0]
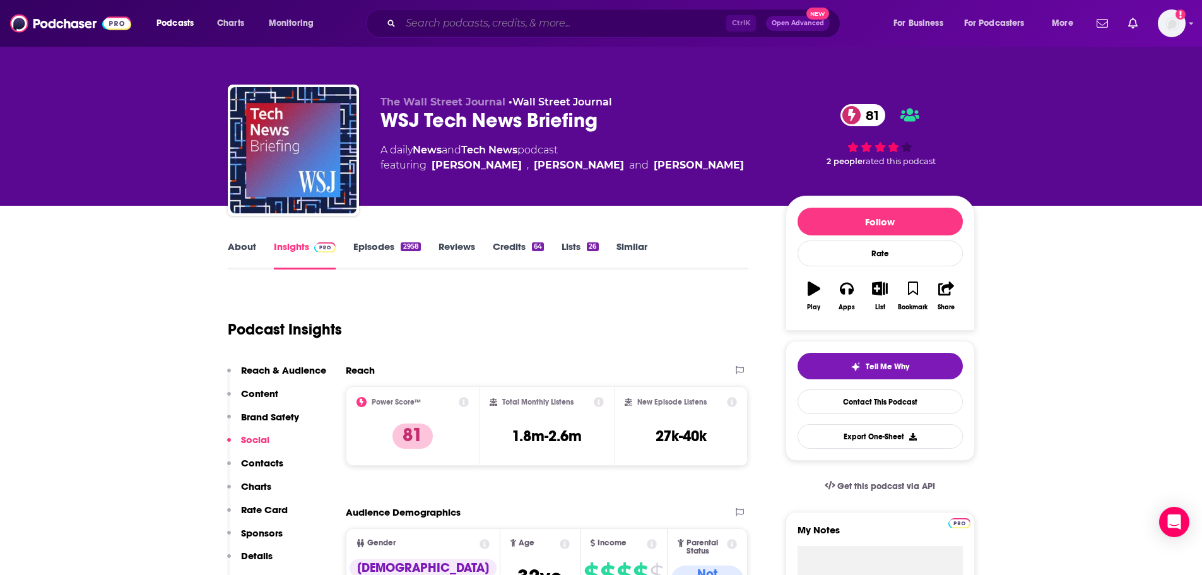
click at [475, 22] on input "Search podcasts, credits, & more..." at bounding box center [564, 23] width 326 height 20
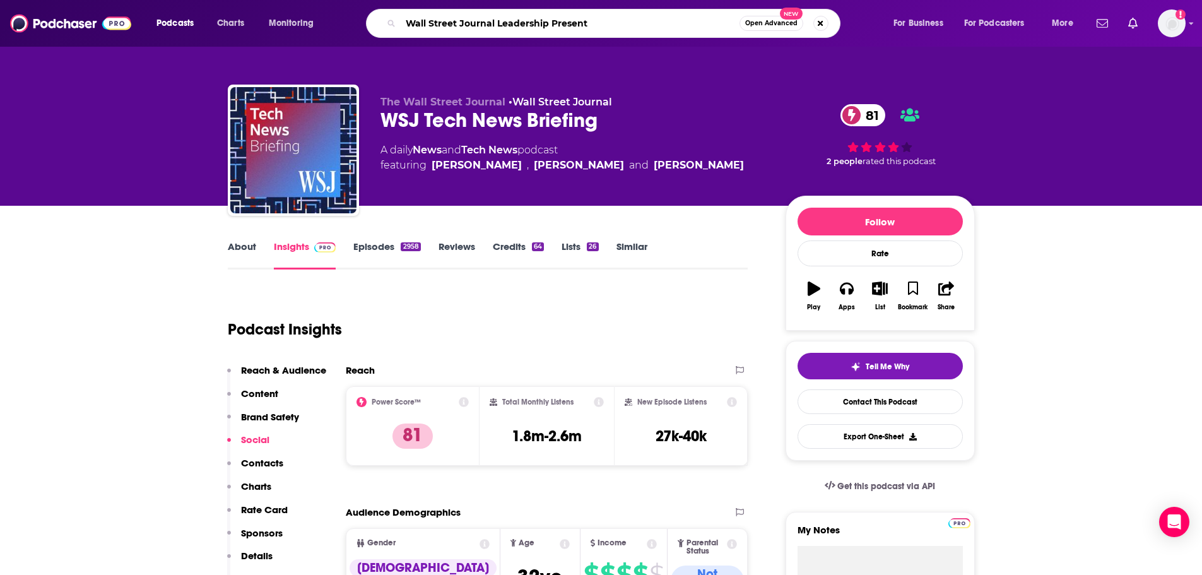
type input "Wall Street Journal Leadership Presents"
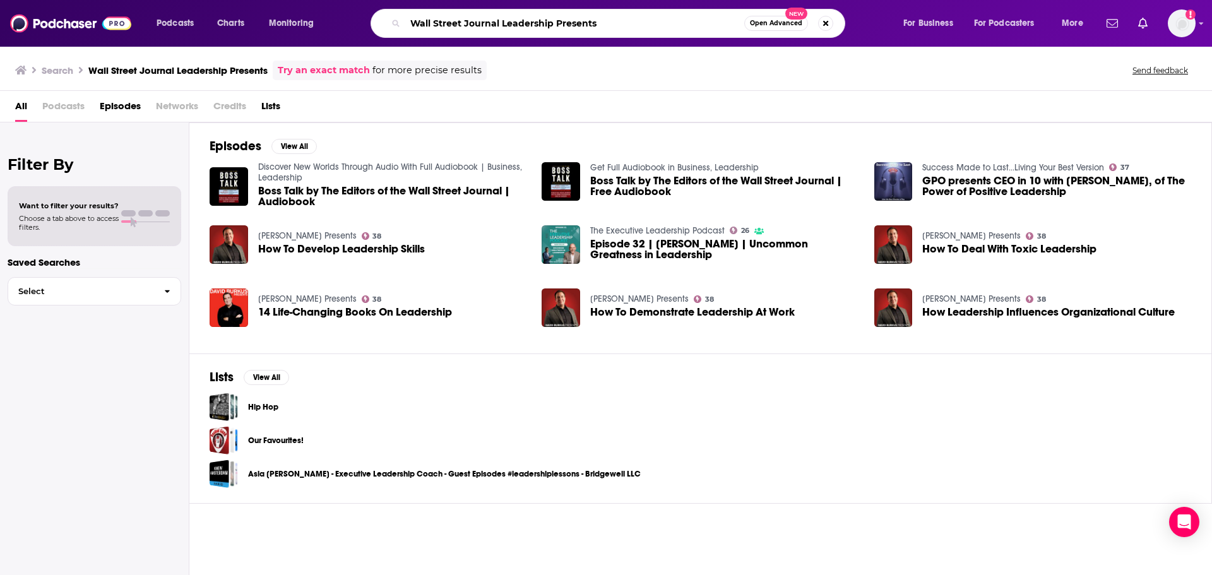
click at [606, 22] on input "Wall Street Journal Leadership Presents" at bounding box center [574, 23] width 339 height 20
drag, startPoint x: 600, startPoint y: 16, endPoint x: 504, endPoint y: 16, distance: 95.3
click at [504, 16] on input "Wall Street Journal Leadership Presents" at bounding box center [574, 23] width 339 height 20
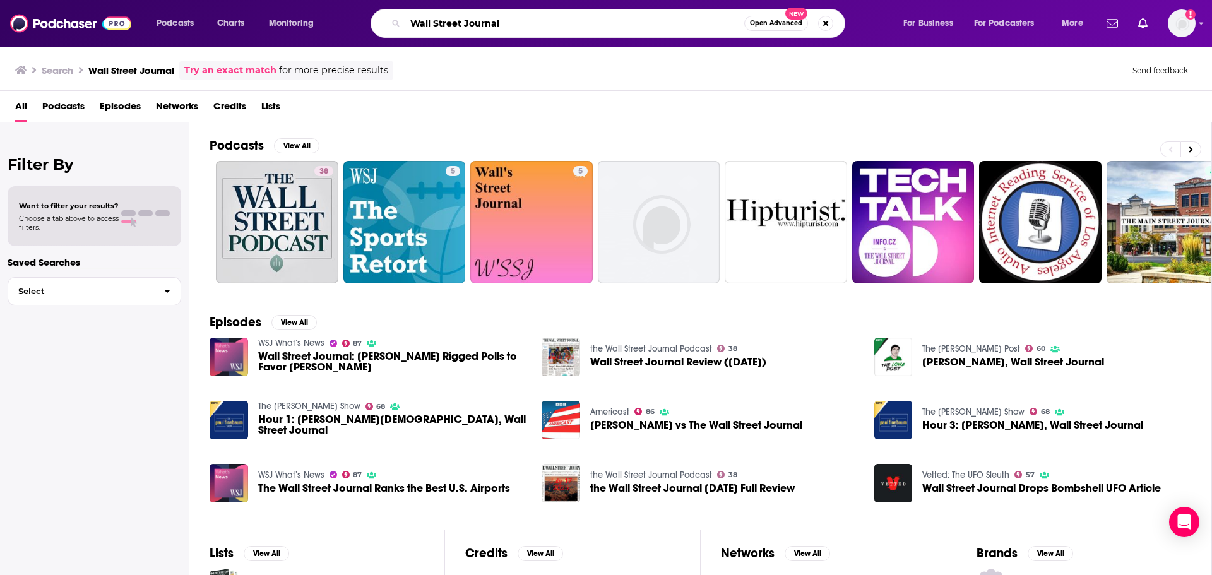
drag, startPoint x: 524, startPoint y: 25, endPoint x: 430, endPoint y: 20, distance: 93.6
click at [430, 20] on input "Wall Street Journal" at bounding box center [574, 23] width 339 height 20
type input "WSJ Leadership"
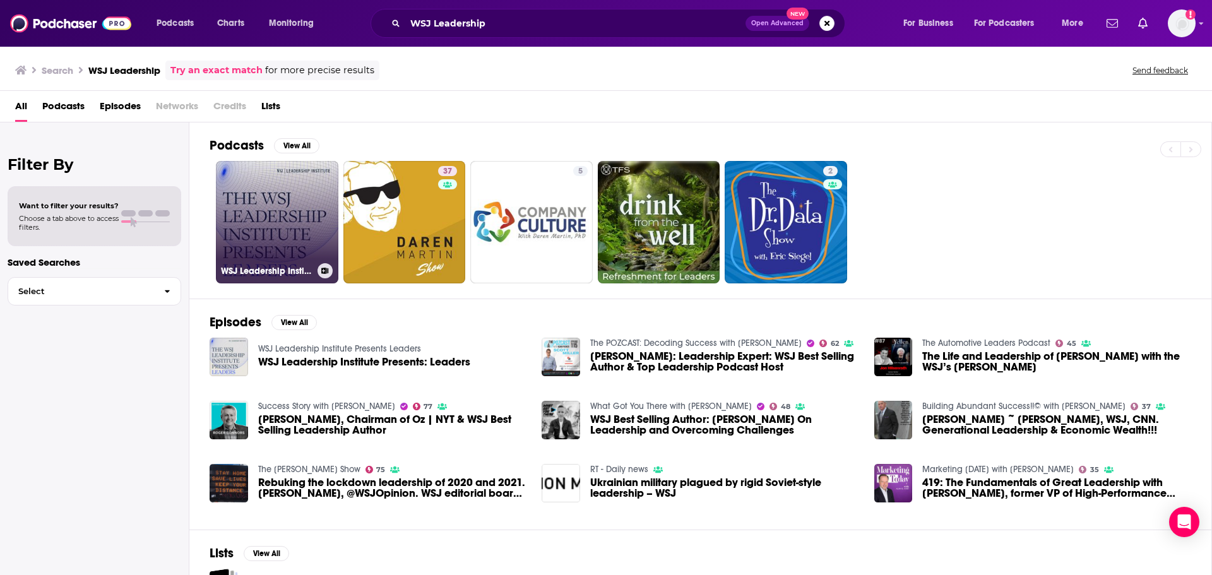
click at [297, 208] on link "WSJ Leadership Institute Presents Leaders" at bounding box center [277, 222] width 122 height 122
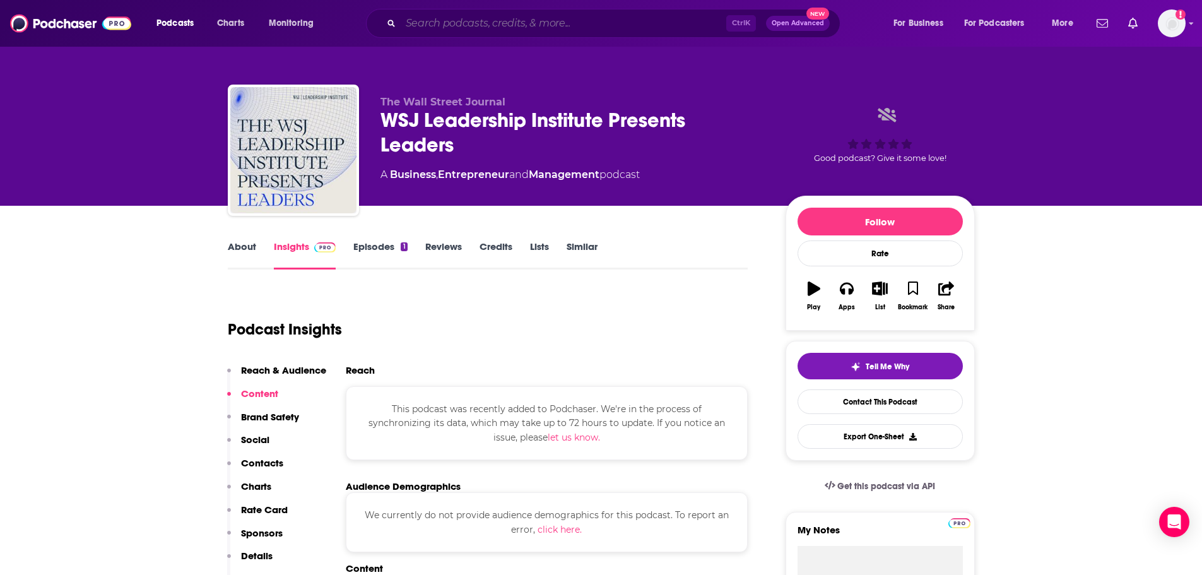
click at [480, 20] on input "Search podcasts, credits, & more..." at bounding box center [564, 23] width 326 height 20
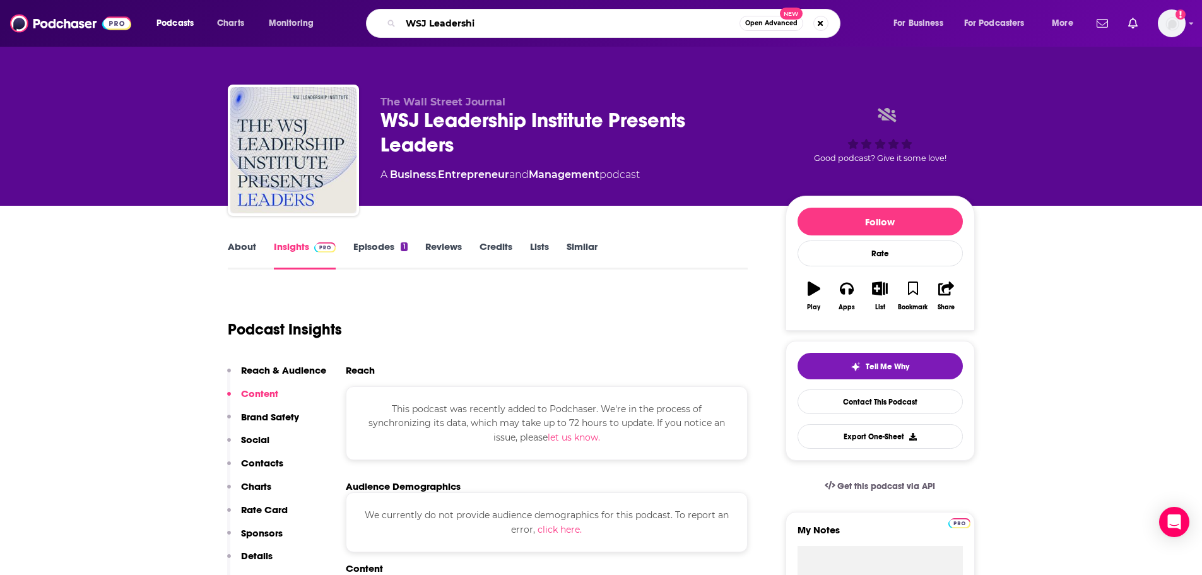
type input "WSJ Leadership"
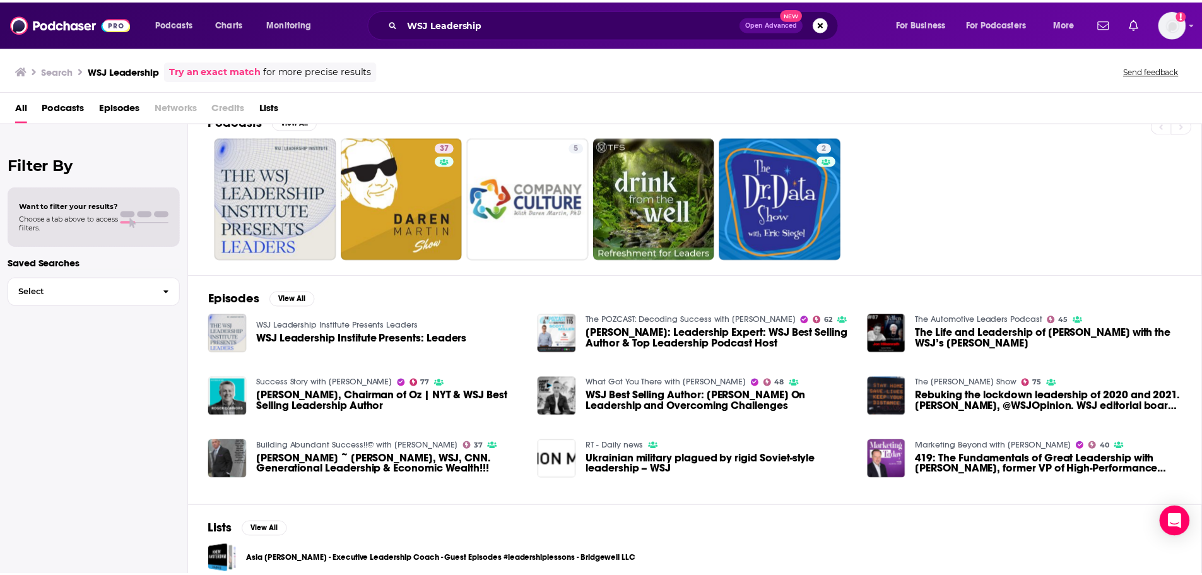
scroll to position [35, 0]
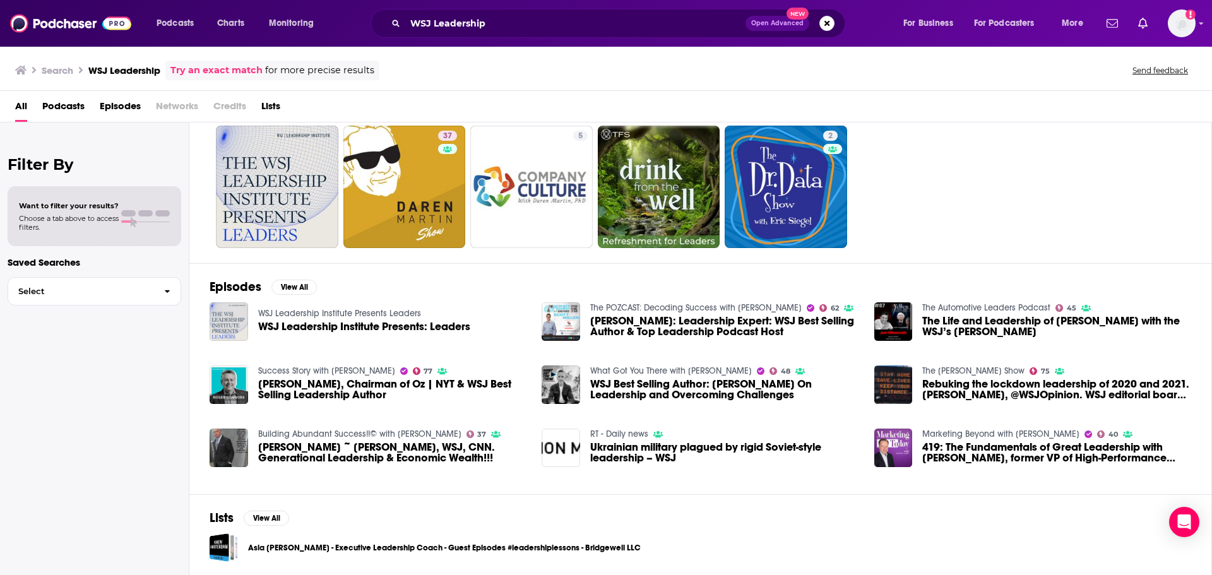
click at [309, 326] on span "WSJ Leadership Institute Presents: Leaders" at bounding box center [364, 326] width 212 height 11
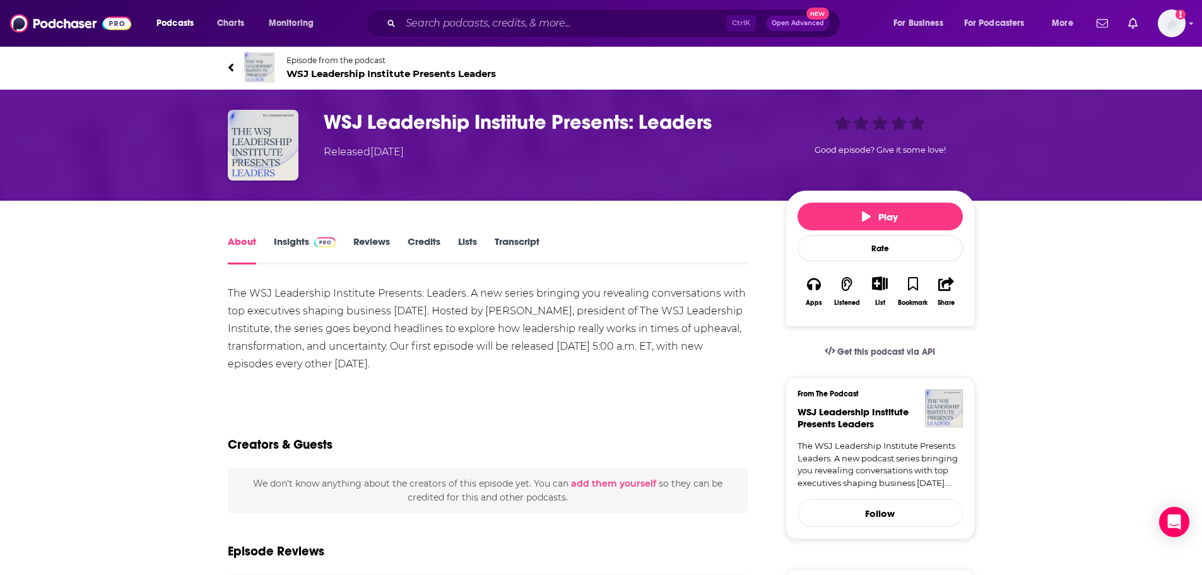
click at [424, 367] on div "The WSJ Leadership Institute Presents: Leaders. A new series bringing you revea…" at bounding box center [488, 329] width 521 height 88
drag, startPoint x: 415, startPoint y: 367, endPoint x: 225, endPoint y: 295, distance: 204.0
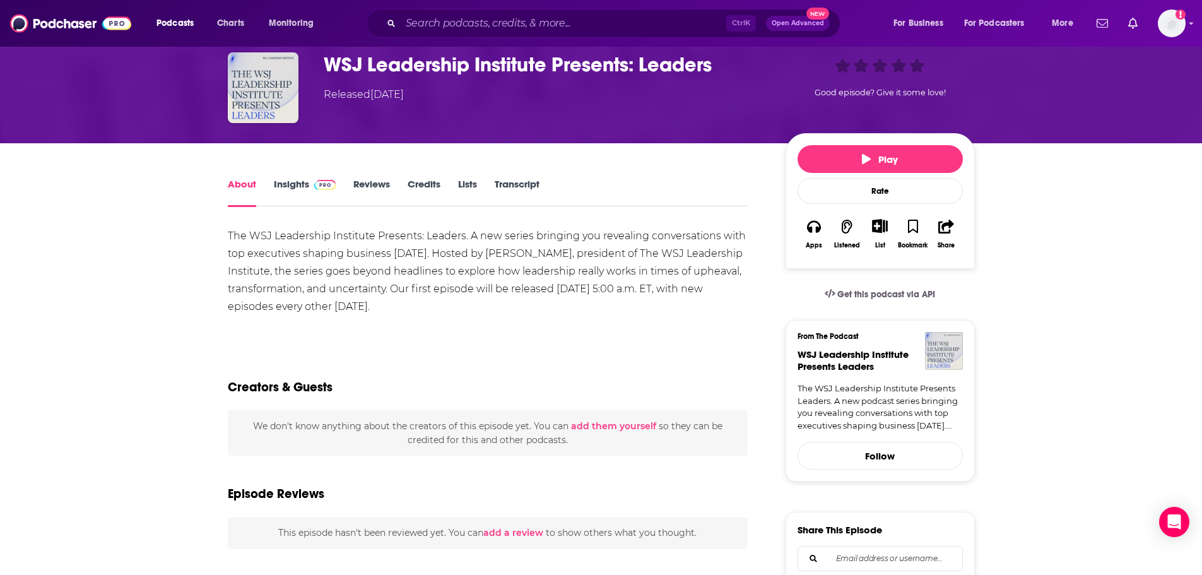
scroll to position [63, 0]
